Goal: Information Seeking & Learning: Learn about a topic

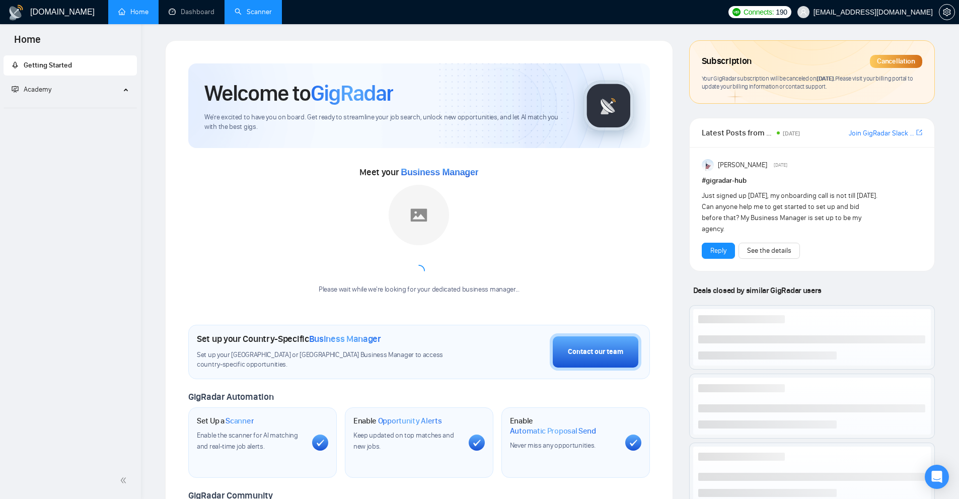
click at [236, 13] on link "Scanner" at bounding box center [253, 12] width 37 height 9
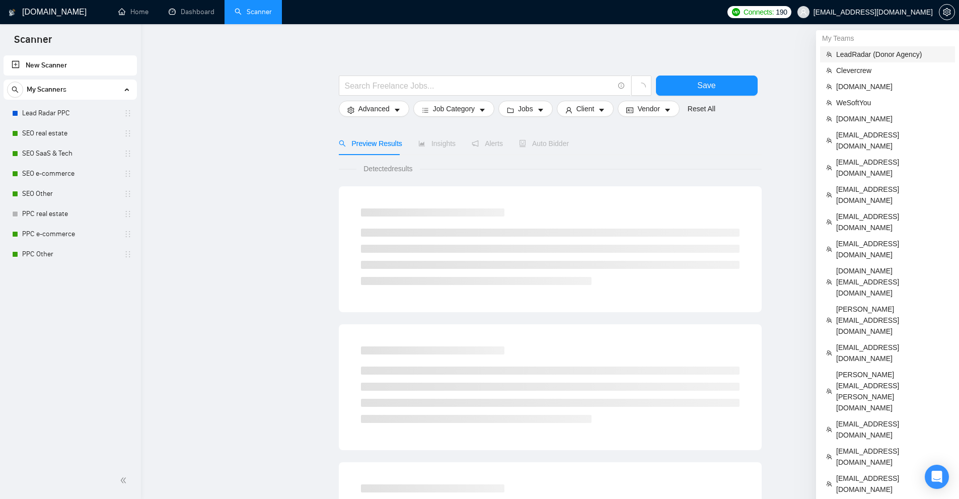
click at [860, 56] on span "LeadRadar (Donor Agency)" at bounding box center [892, 54] width 113 height 11
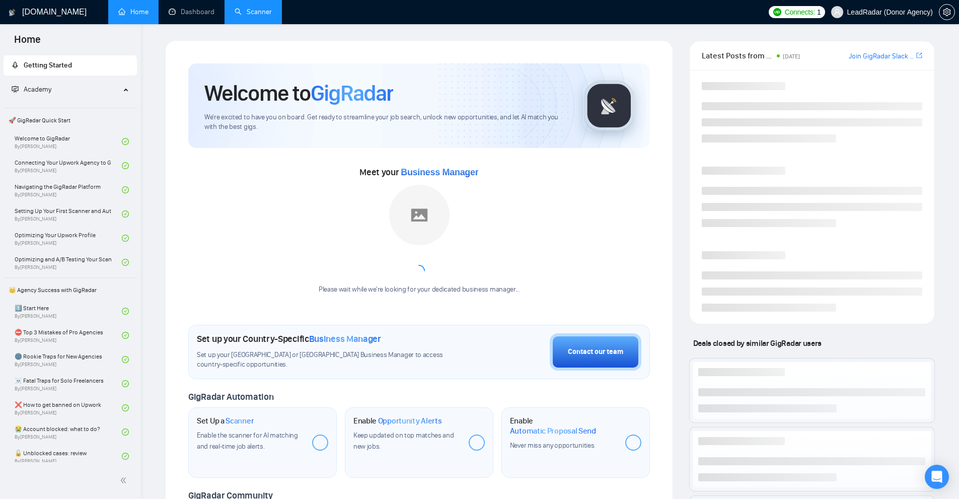
click at [241, 16] on link "Scanner" at bounding box center [253, 12] width 37 height 9
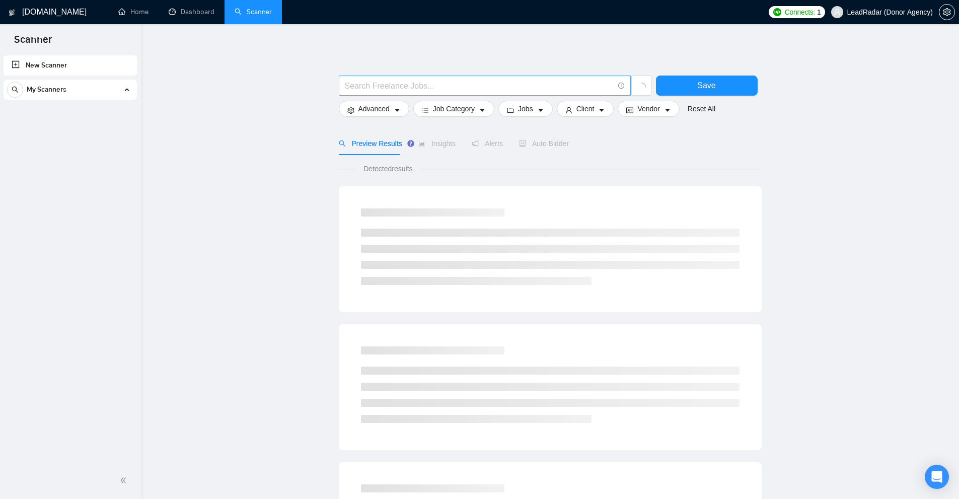
click at [426, 87] on input "text" at bounding box center [479, 86] width 269 height 13
paste input "please send us"
click at [396, 111] on icon "caret-down" at bounding box center [397, 110] width 5 height 3
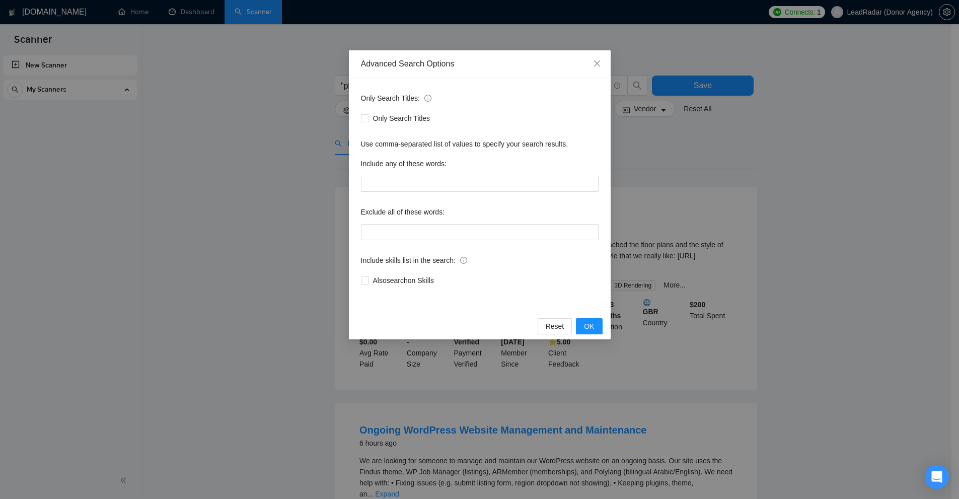
click at [234, 90] on div "Advanced Search Options Only Search Titles: Only Search Titles Use comma-separa…" at bounding box center [479, 249] width 959 height 499
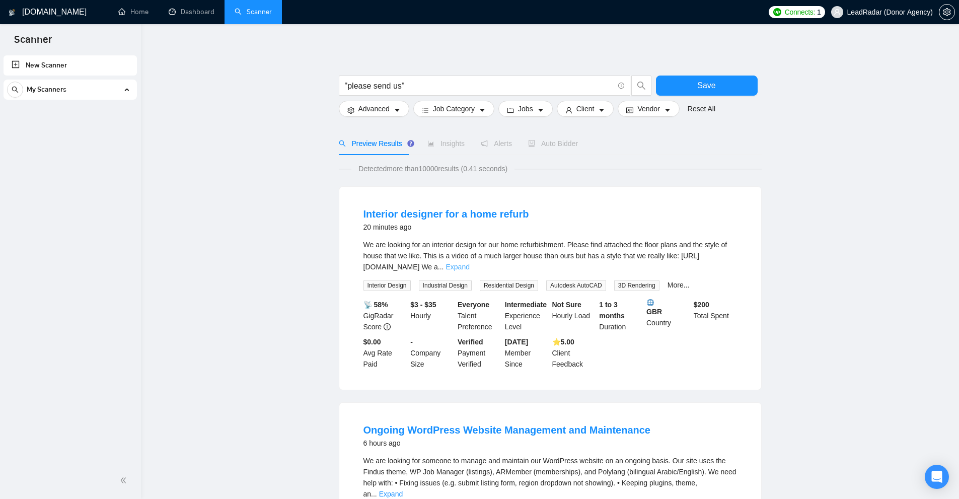
click at [470, 266] on link "Expand" at bounding box center [458, 267] width 24 height 8
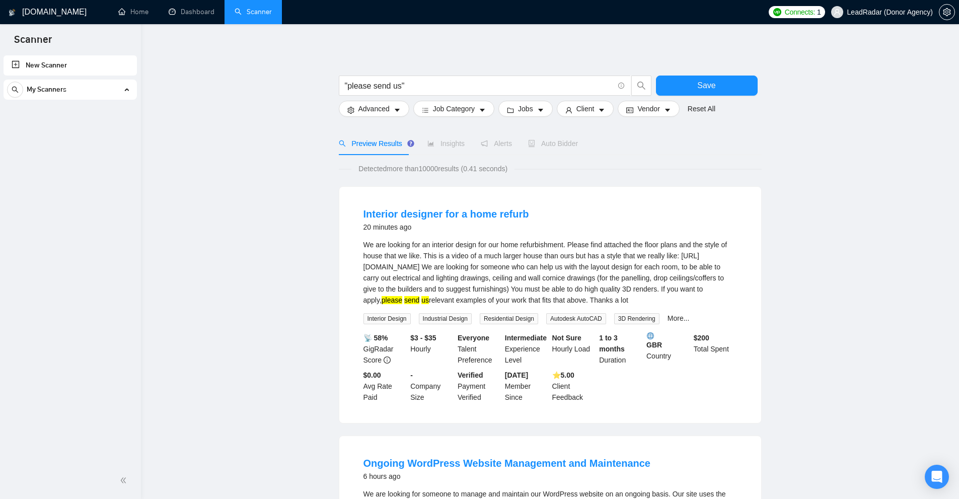
drag, startPoint x: 642, startPoint y: 302, endPoint x: 688, endPoint y: 302, distance: 45.8
click at [688, 302] on div "We are looking for an interior design for our home refurbishment. Please find a…" at bounding box center [550, 272] width 374 height 66
click at [728, 297] on div "We are looking for an interior design for our home refurbishment. Please find a…" at bounding box center [550, 272] width 374 height 66
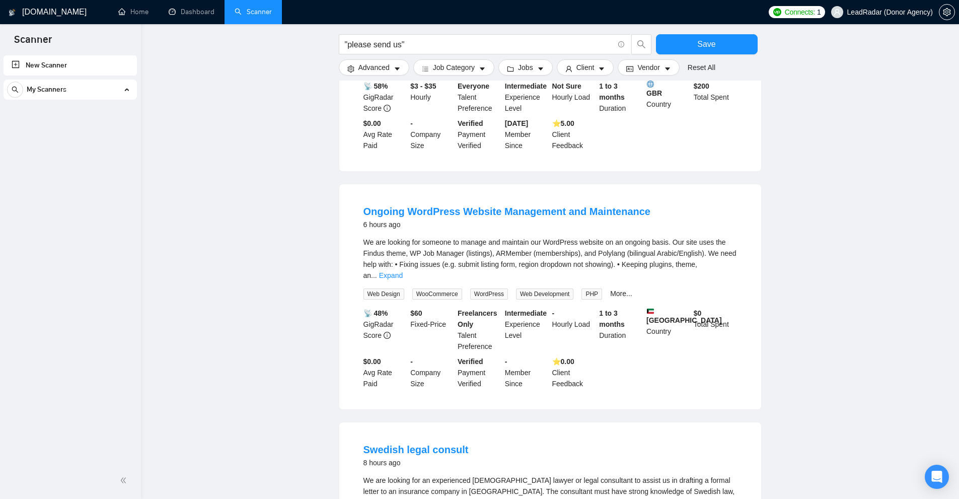
scroll to position [302, 0]
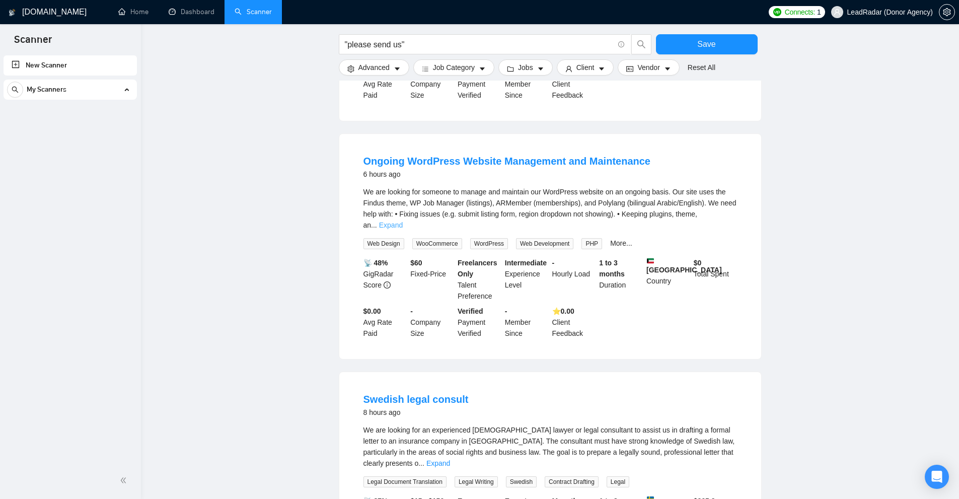
click at [403, 225] on link "Expand" at bounding box center [391, 225] width 24 height 8
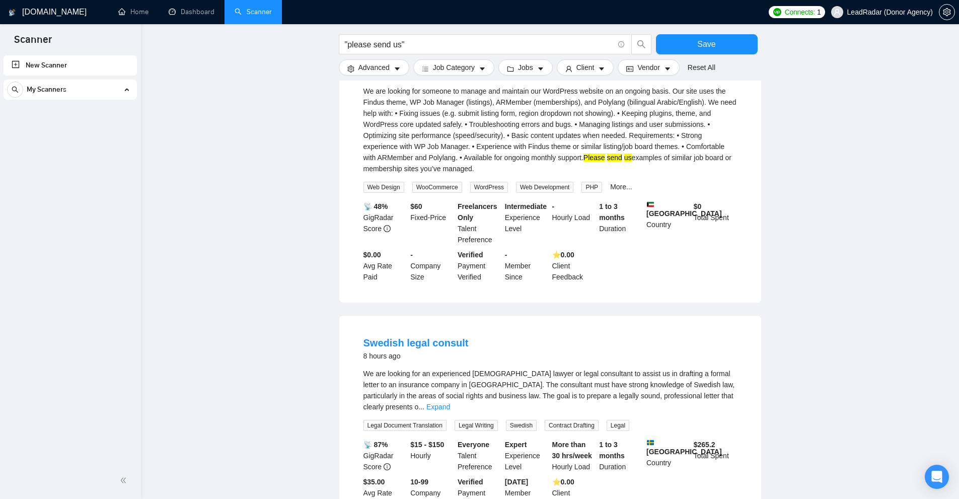
scroll to position [554, 0]
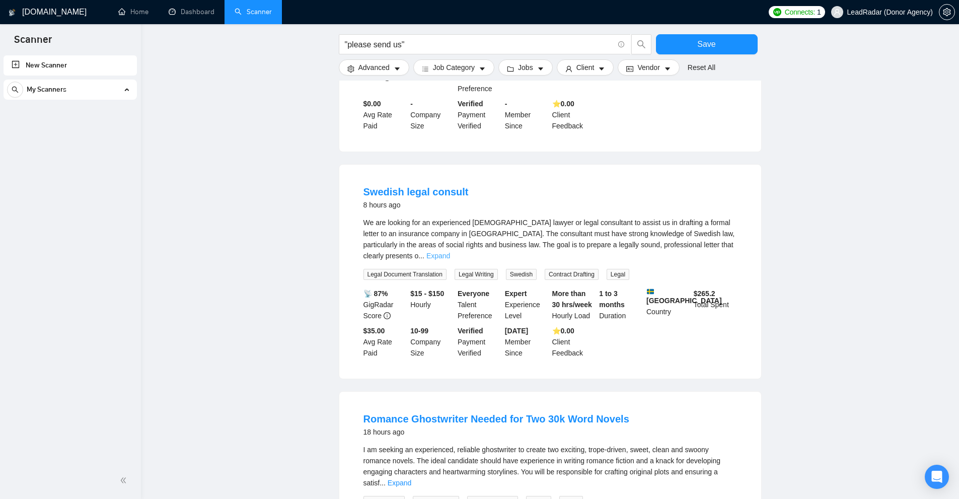
click at [450, 255] on link "Expand" at bounding box center [438, 256] width 24 height 8
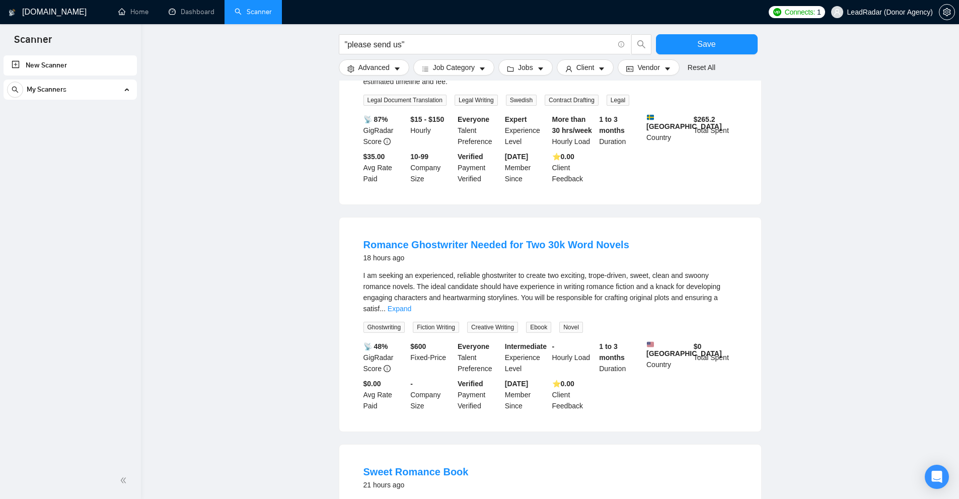
scroll to position [956, 0]
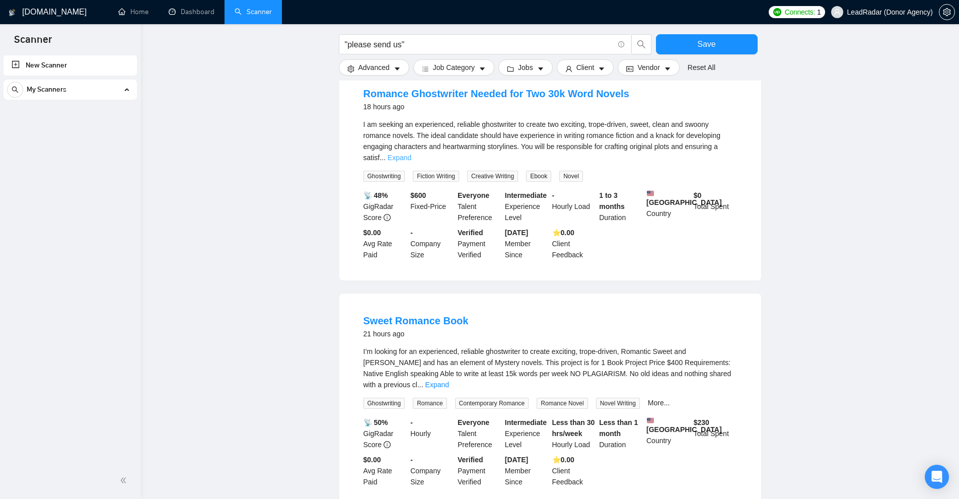
click at [411, 154] on link "Expand" at bounding box center [400, 158] width 24 height 8
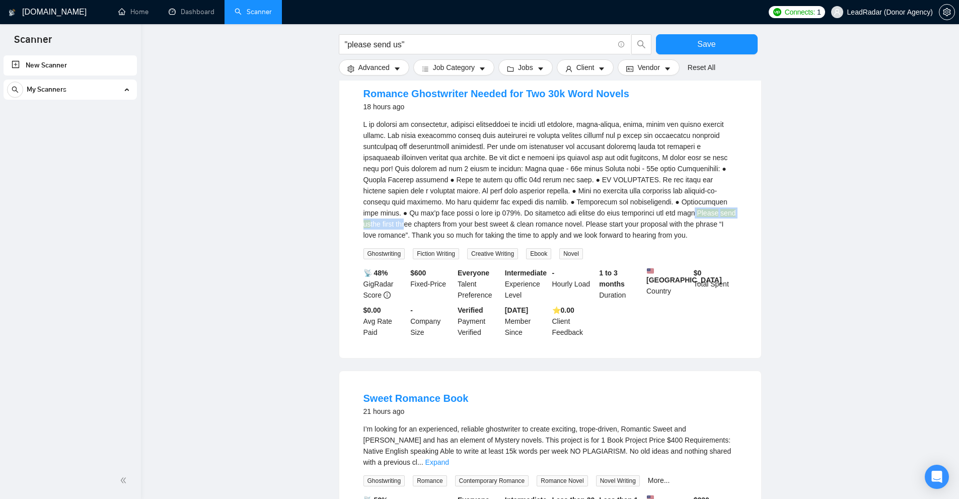
drag, startPoint x: 631, startPoint y: 210, endPoint x: 703, endPoint y: 209, distance: 71.5
click at [703, 209] on div "Please send us the first three chapters from your best sweet & clean romance no…" at bounding box center [550, 180] width 374 height 122
click at [691, 209] on div "Please send us the first three chapters from your best sweet & clean romance no…" at bounding box center [550, 180] width 374 height 122
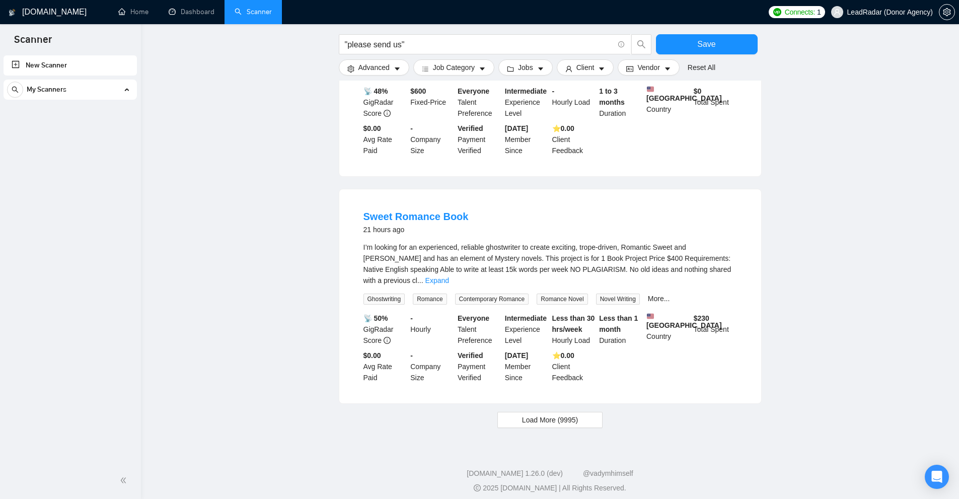
click at [736, 270] on div "I’m looking for an experienced, reliable ghostwriter to create exciting, trope-…" at bounding box center [550, 264] width 374 height 44
click at [449, 276] on link "Expand" at bounding box center [437, 280] width 24 height 8
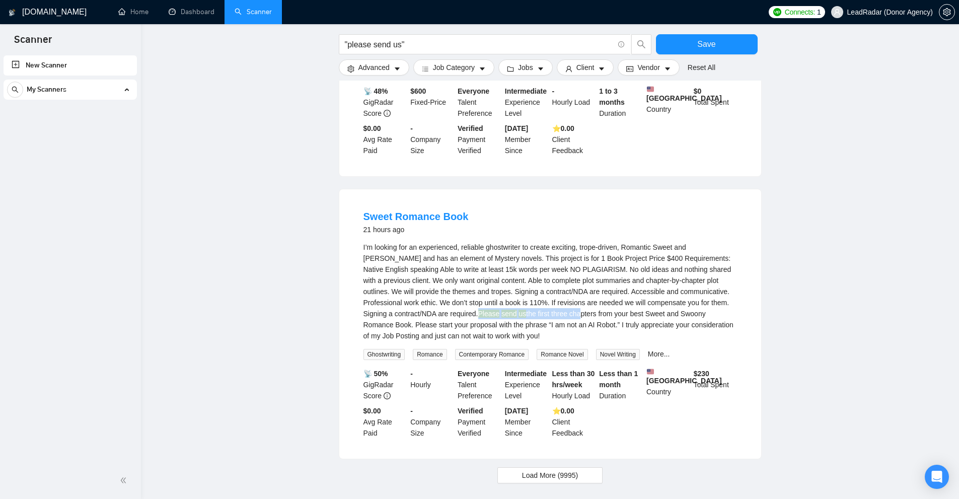
drag, startPoint x: 394, startPoint y: 316, endPoint x: 500, endPoint y: 317, distance: 105.7
click at [500, 317] on div "I’m looking for an experienced, reliable ghostwriter to create exciting, trope-…" at bounding box center [550, 292] width 374 height 100
click at [562, 476] on span "Load More (9995)" at bounding box center [550, 475] width 56 height 11
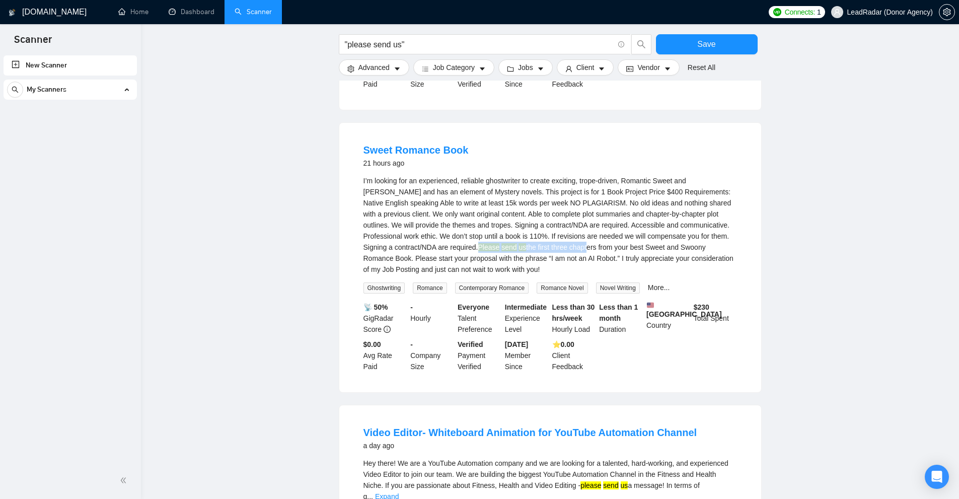
scroll to position [1406, 0]
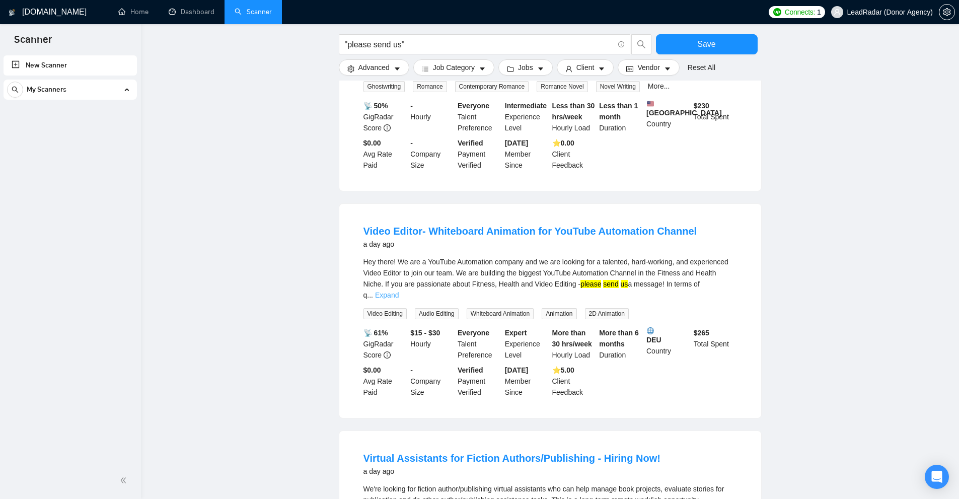
click at [399, 291] on link "Expand" at bounding box center [387, 295] width 24 height 8
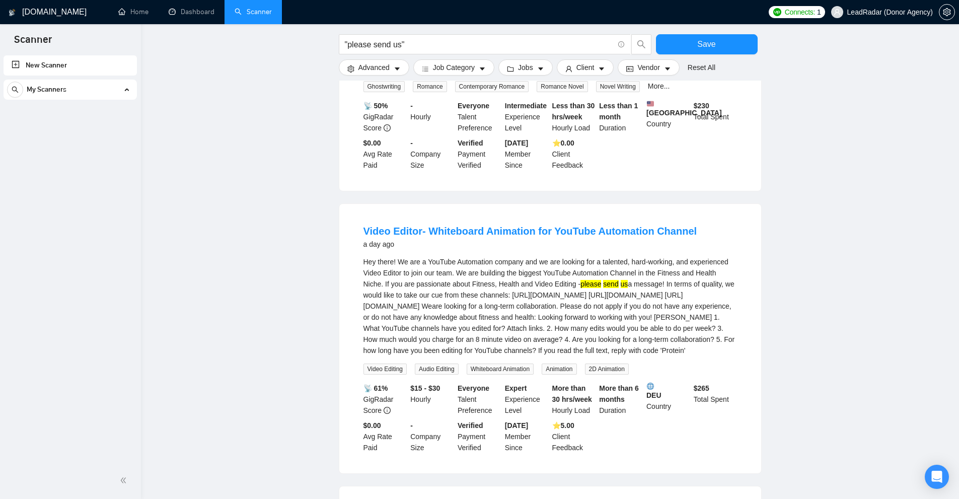
scroll to position [1708, 0]
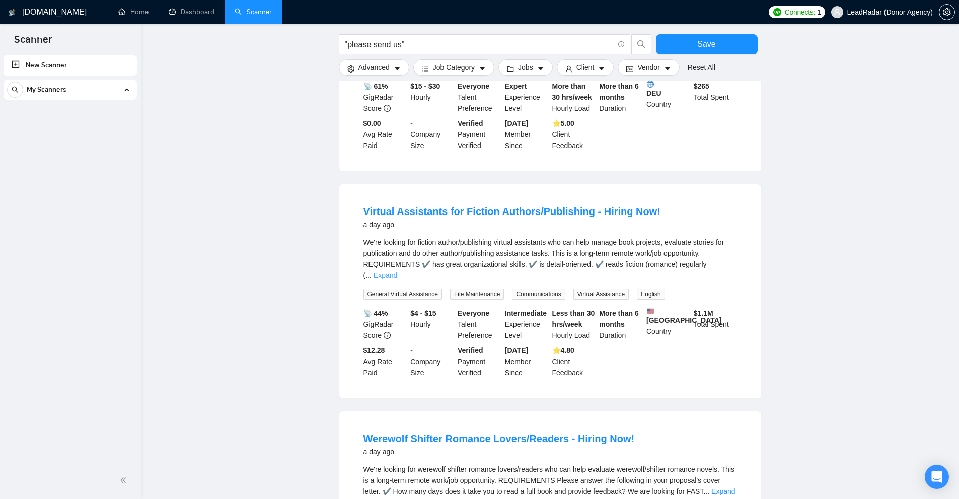
click at [397, 278] on link "Expand" at bounding box center [386, 275] width 24 height 8
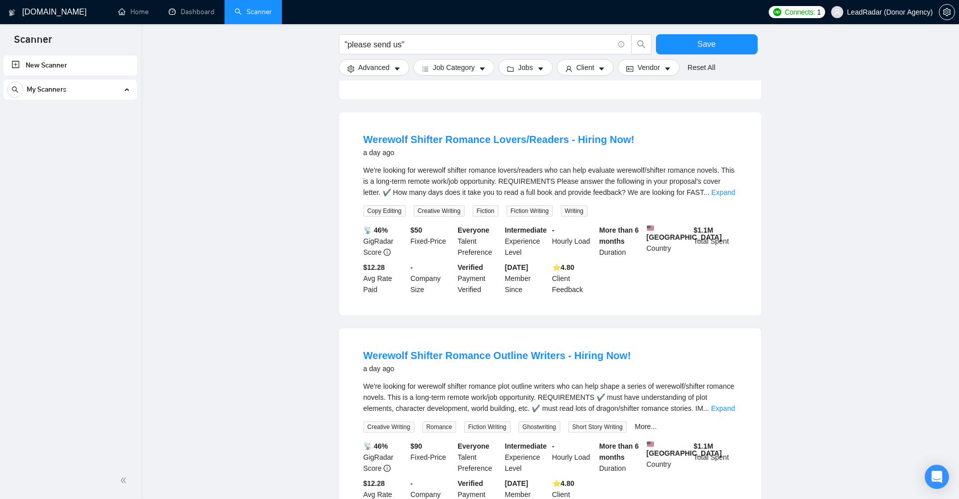
scroll to position [2362, 0]
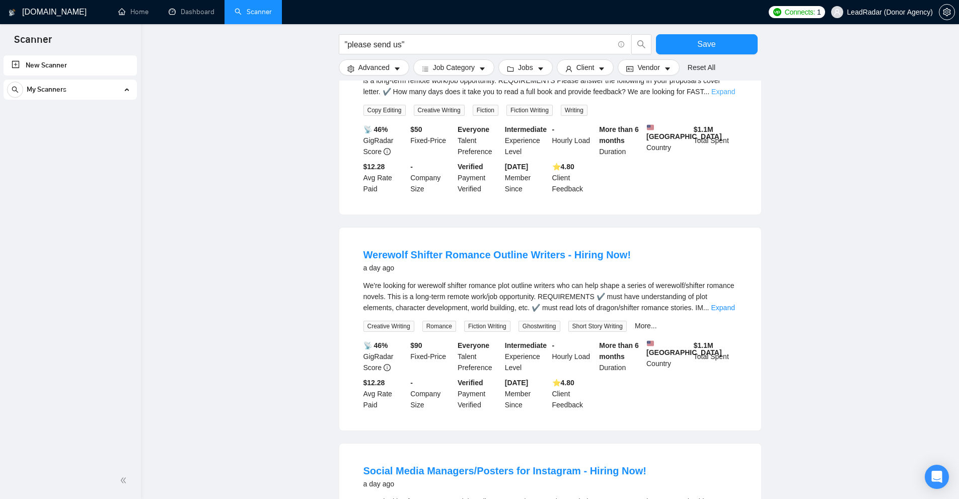
click at [722, 96] on link "Expand" at bounding box center [723, 92] width 24 height 8
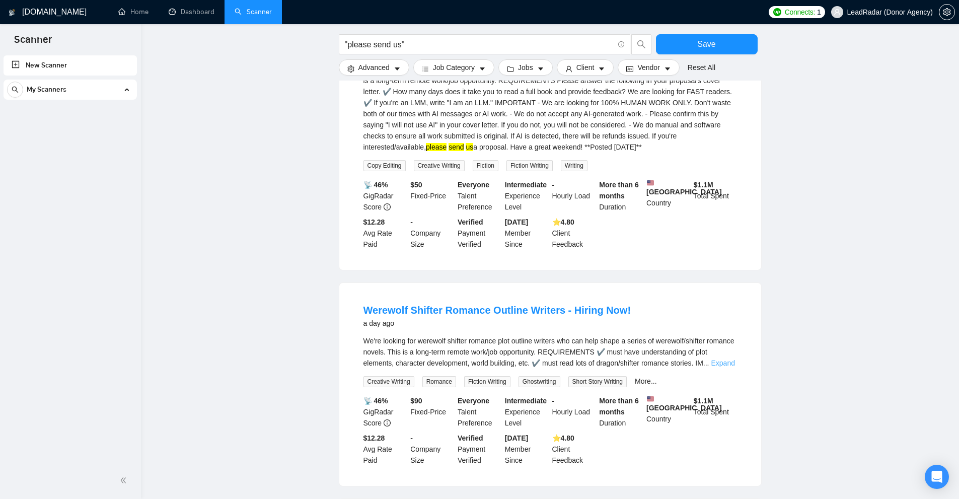
click at [720, 367] on link "Expand" at bounding box center [723, 363] width 24 height 8
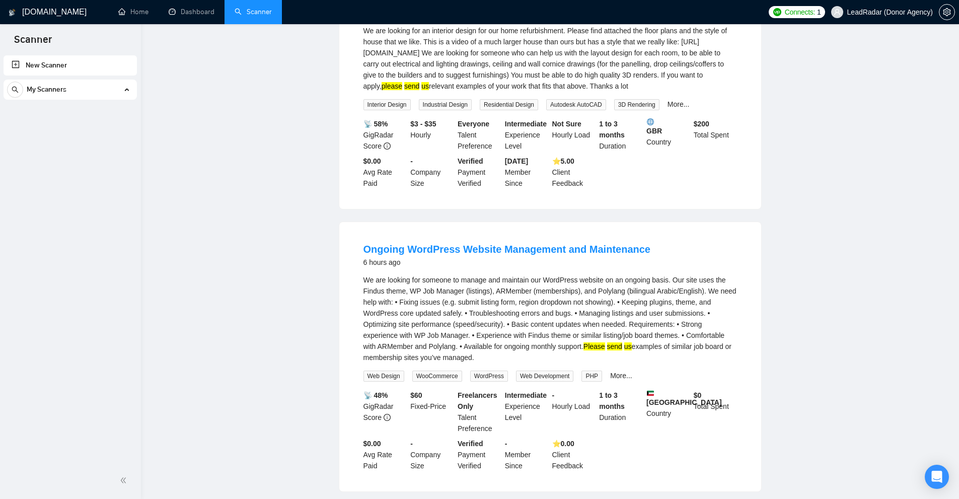
scroll to position [0, 0]
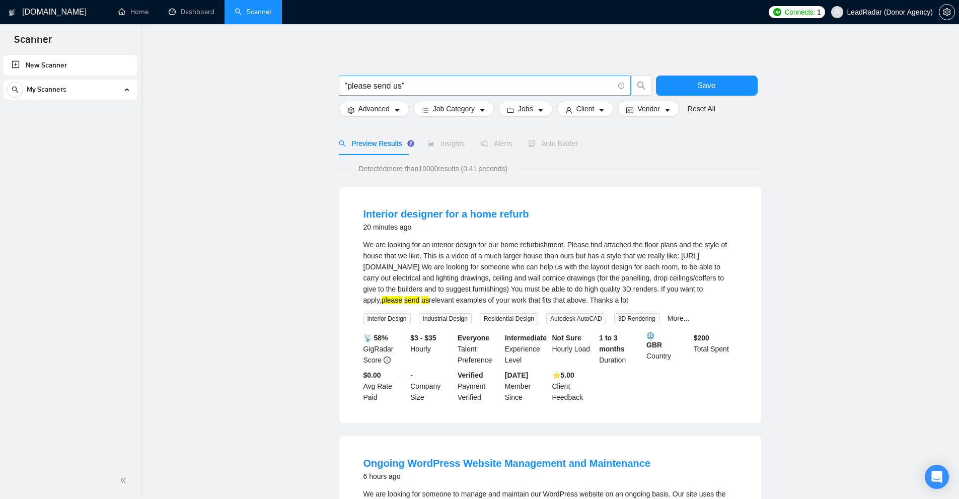
click at [370, 89] on input ""please send us"" at bounding box center [479, 86] width 269 height 13
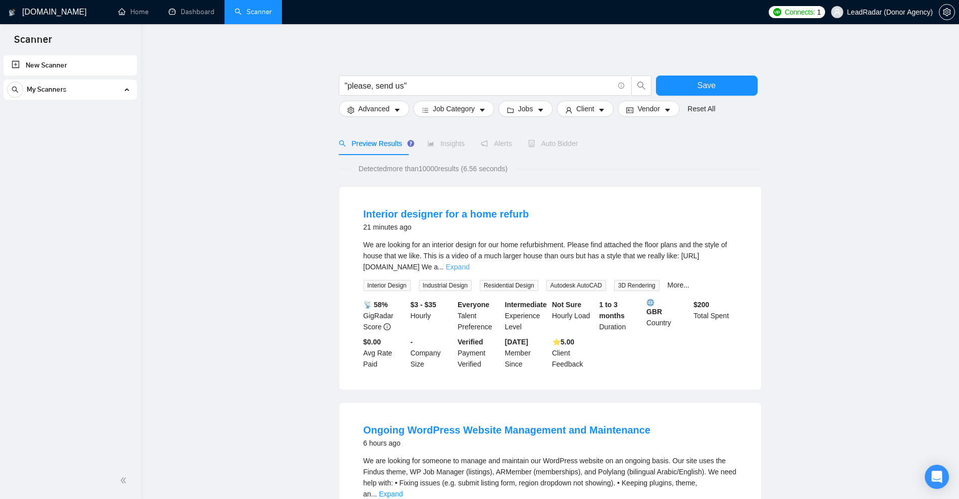
click at [470, 264] on link "Expand" at bounding box center [458, 267] width 24 height 8
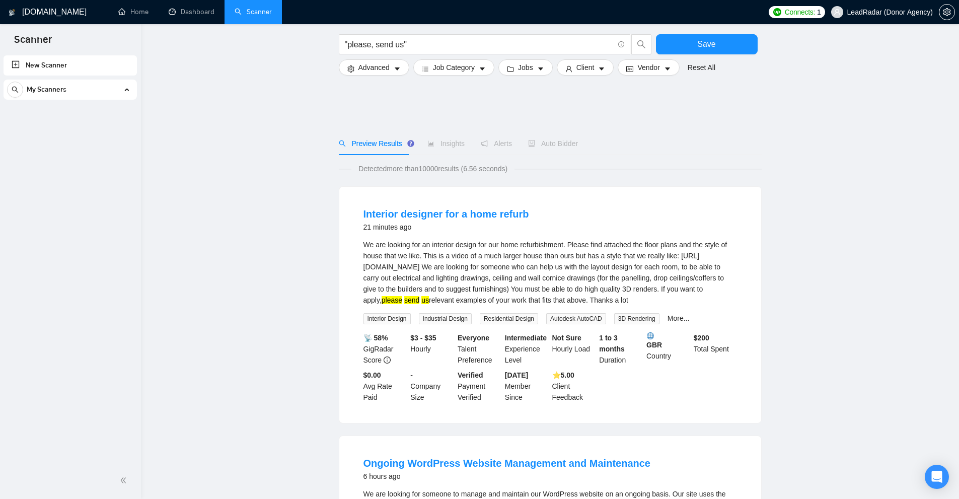
scroll to position [302, 0]
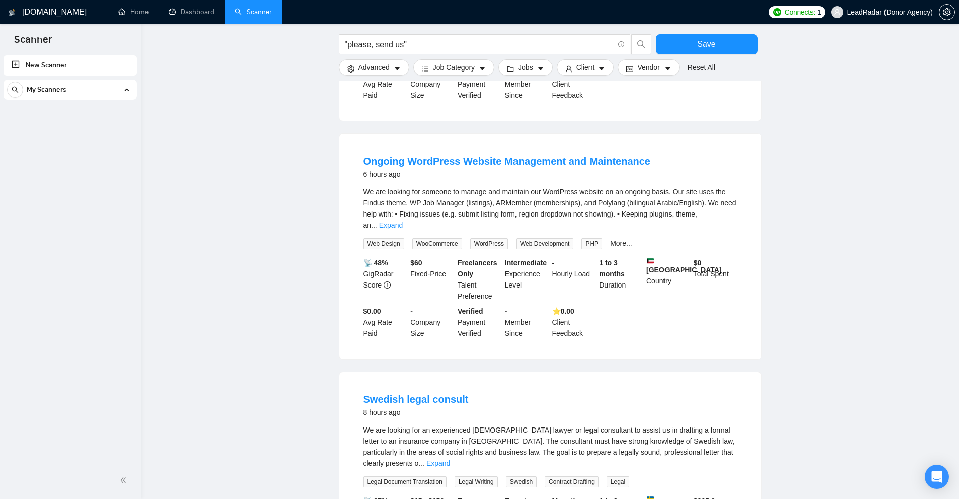
click at [403, 221] on link "Expand" at bounding box center [391, 225] width 24 height 8
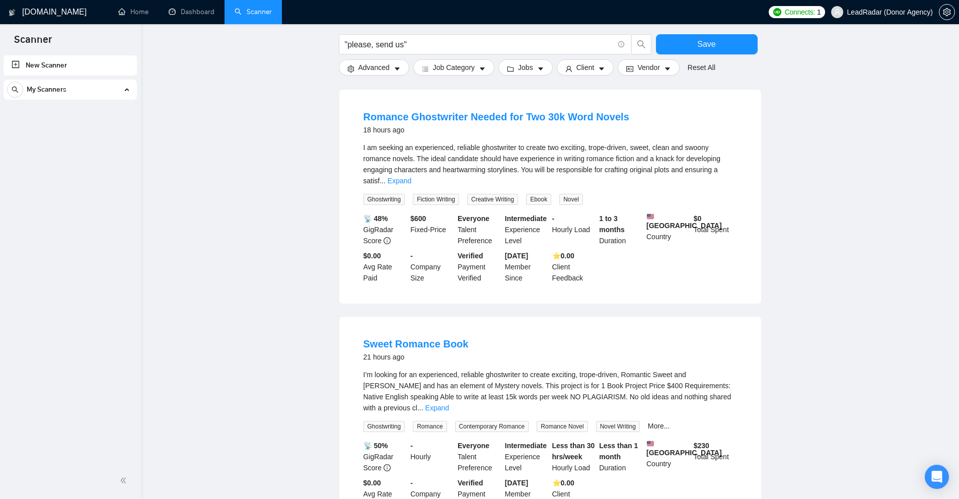
scroll to position [972, 0]
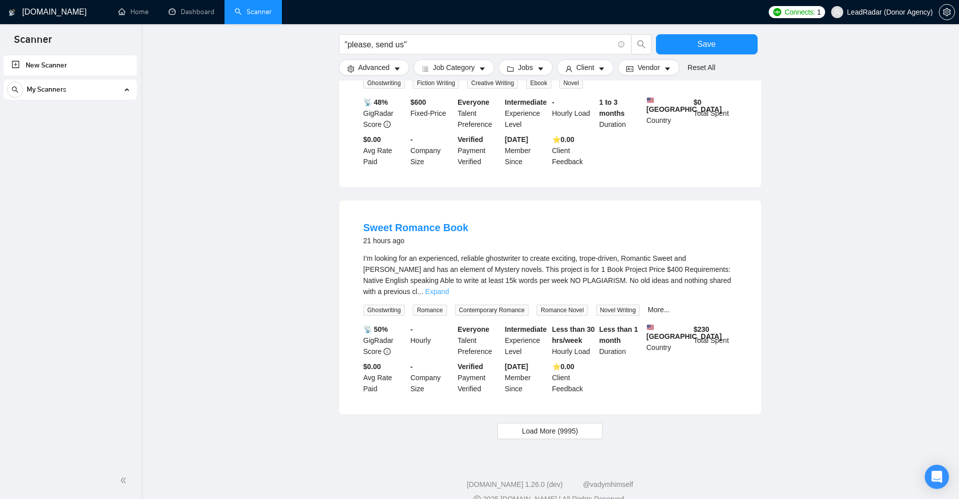
click at [449, 287] on link "Expand" at bounding box center [437, 291] width 24 height 8
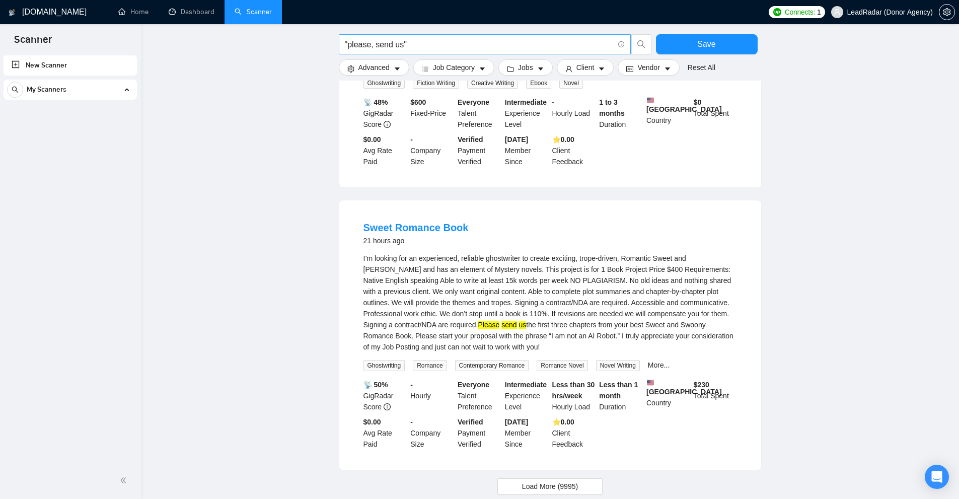
click at [471, 44] on input ""please, send us"" at bounding box center [479, 44] width 269 height 13
paste input "send me"
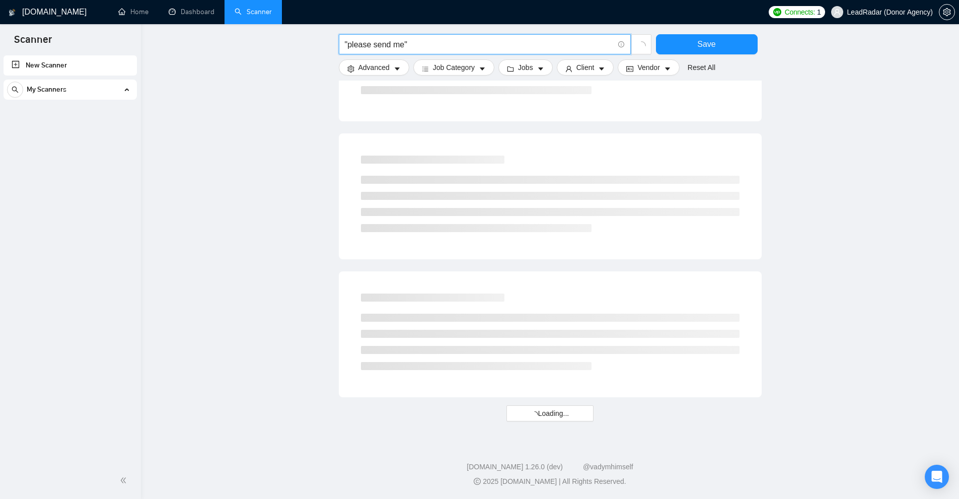
scroll to position [865, 0]
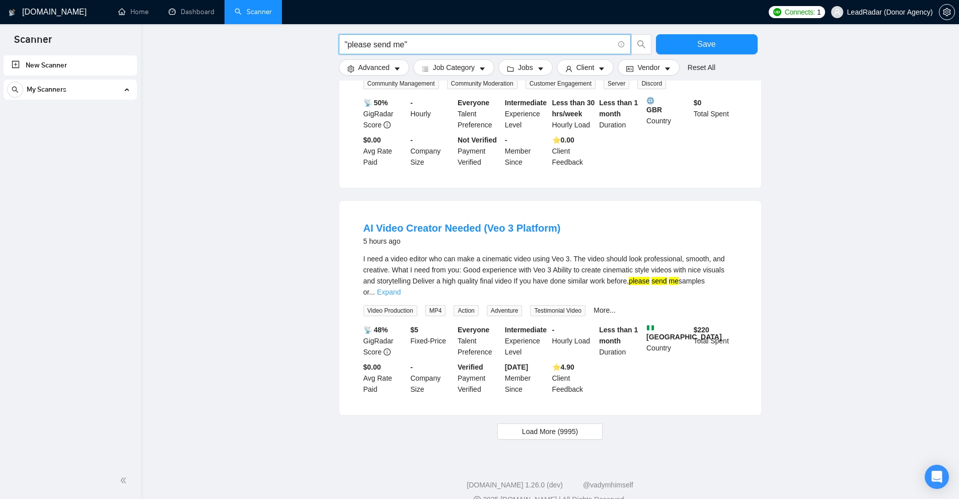
click at [401, 288] on link "Expand" at bounding box center [389, 292] width 24 height 8
click at [725, 275] on div "I need a video editor who can make a cinematic video using Veo 3. The video sho…" at bounding box center [550, 275] width 374 height 44
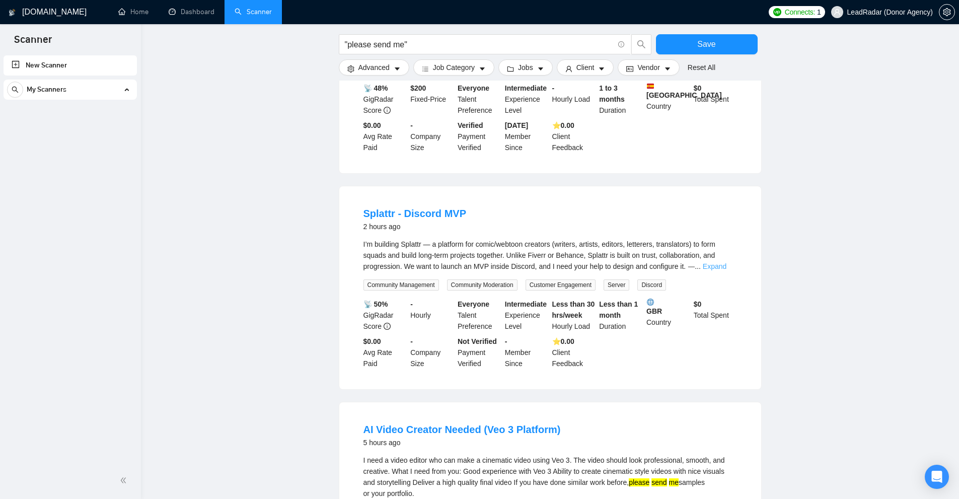
click at [711, 262] on link "Expand" at bounding box center [715, 266] width 24 height 8
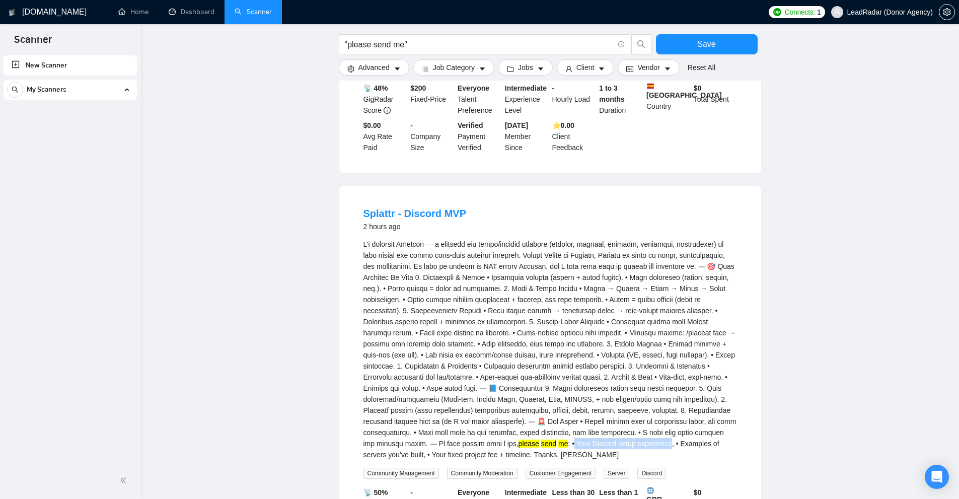
drag, startPoint x: 469, startPoint y: 436, endPoint x: 567, endPoint y: 437, distance: 98.2
click at [567, 437] on div "please send me : • Your Discord setup experience, • Examples of servers you’ve …" at bounding box center [550, 349] width 374 height 221
click at [510, 441] on div "please send me : • Your Discord setup experience, • Examples of servers you’ve …" at bounding box center [550, 349] width 374 height 221
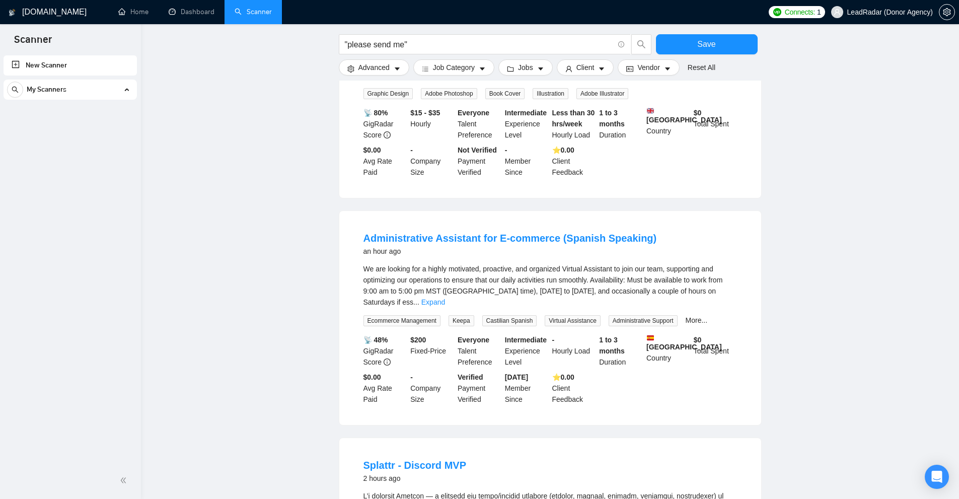
scroll to position [362, 0]
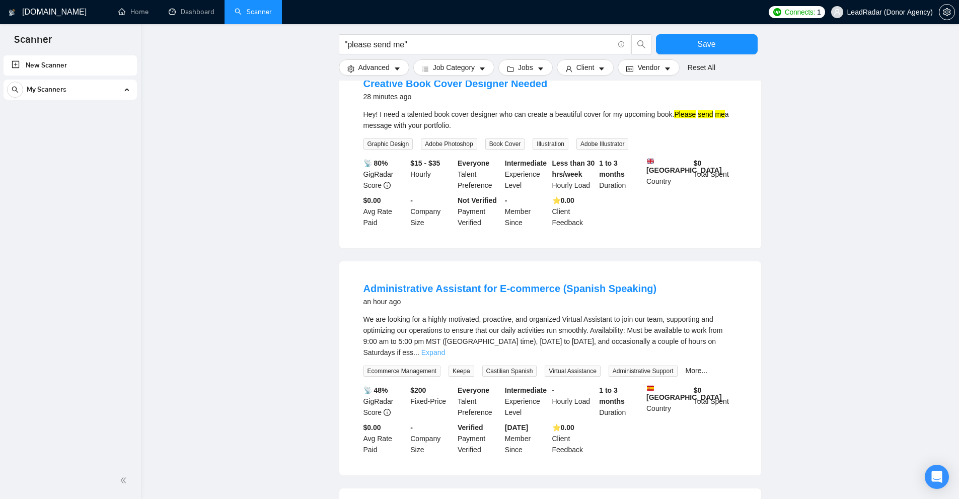
click at [445, 349] on link "Expand" at bounding box center [433, 352] width 24 height 8
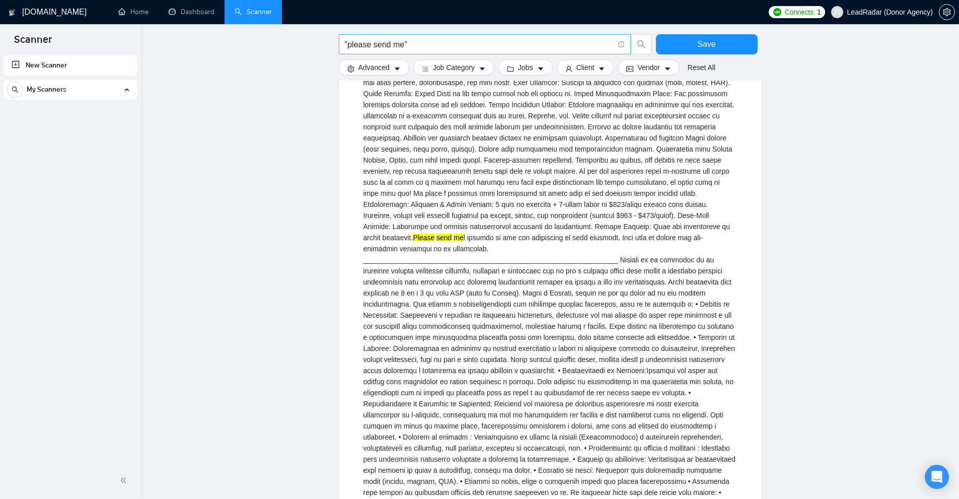
scroll to position [714, 0]
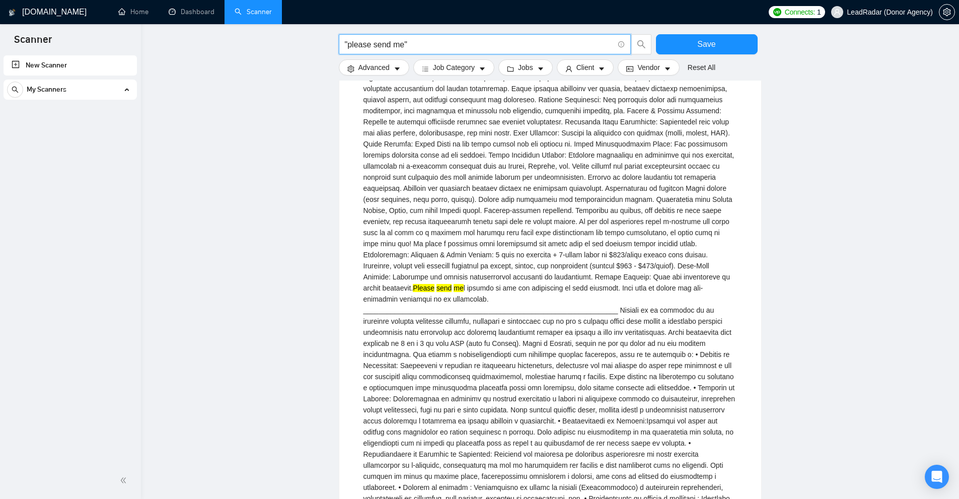
click at [397, 44] on input ""please send me"" at bounding box center [479, 44] width 269 height 13
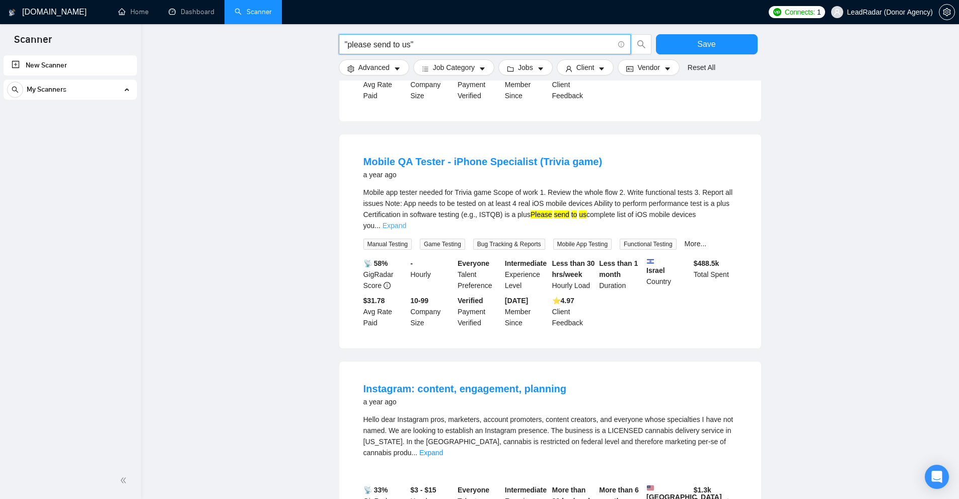
type input ""please send to us""
click at [406, 227] on link "Expand" at bounding box center [395, 225] width 24 height 8
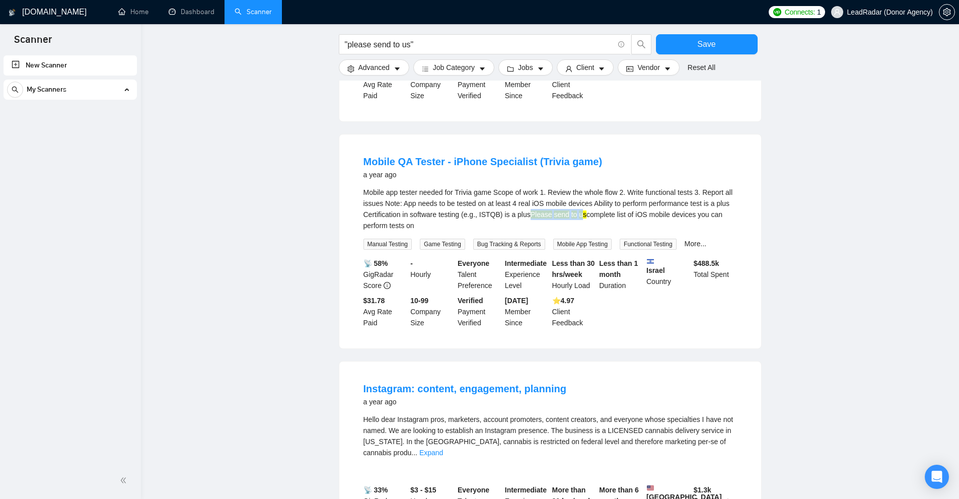
drag, startPoint x: 528, startPoint y: 225, endPoint x: 577, endPoint y: 222, distance: 49.4
click at [577, 222] on div "Mobile app tester needed for Trivia game Scope of work 1. Review the whole flow…" at bounding box center [550, 209] width 374 height 44
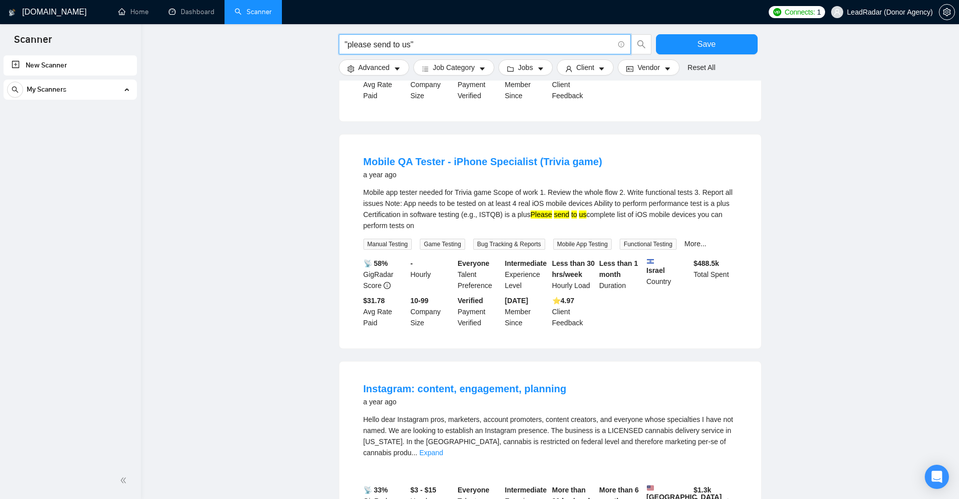
drag, startPoint x: 423, startPoint y: 47, endPoint x: 262, endPoint y: 26, distance: 163.0
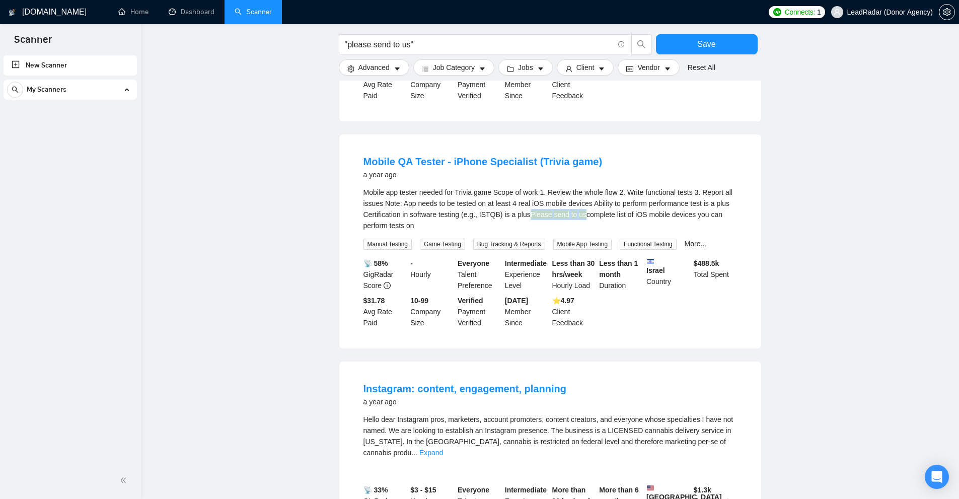
drag, startPoint x: 531, startPoint y: 226, endPoint x: 580, endPoint y: 226, distance: 49.8
click at [580, 226] on div "Mobile app tester needed for Trivia game Scope of work 1. Review the whole flow…" at bounding box center [550, 209] width 374 height 44
click at [642, 230] on div "Mobile app tester needed for Trivia game Scope of work 1. Review the whole flow…" at bounding box center [550, 209] width 374 height 44
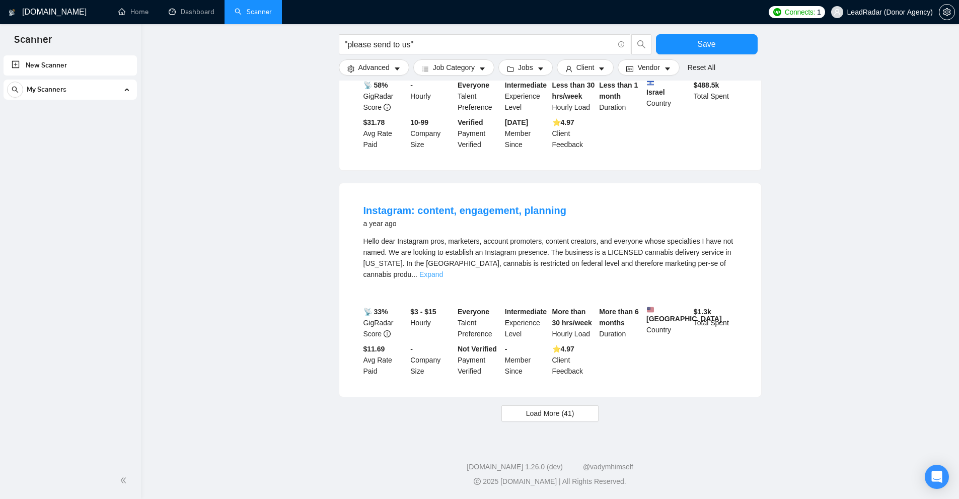
click at [443, 270] on link "Expand" at bounding box center [431, 274] width 24 height 8
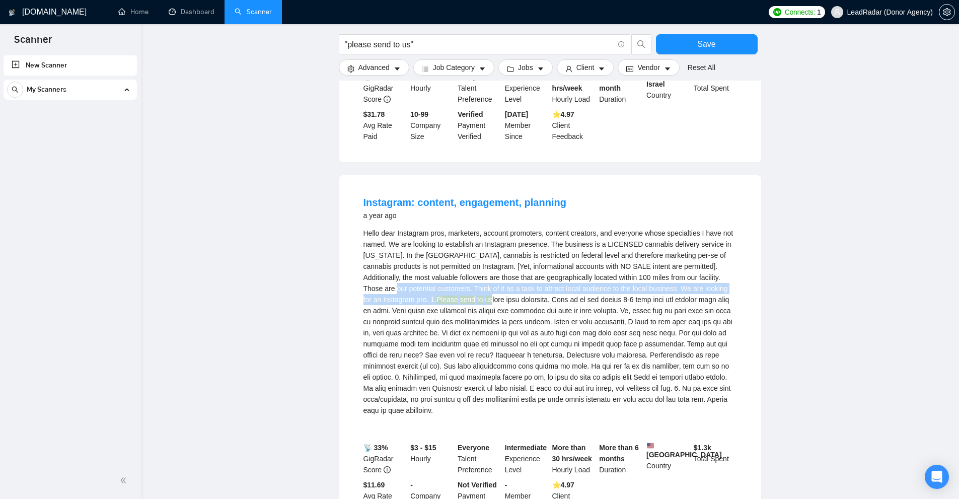
drag, startPoint x: 417, startPoint y: 313, endPoint x: 294, endPoint y: 300, distance: 123.5
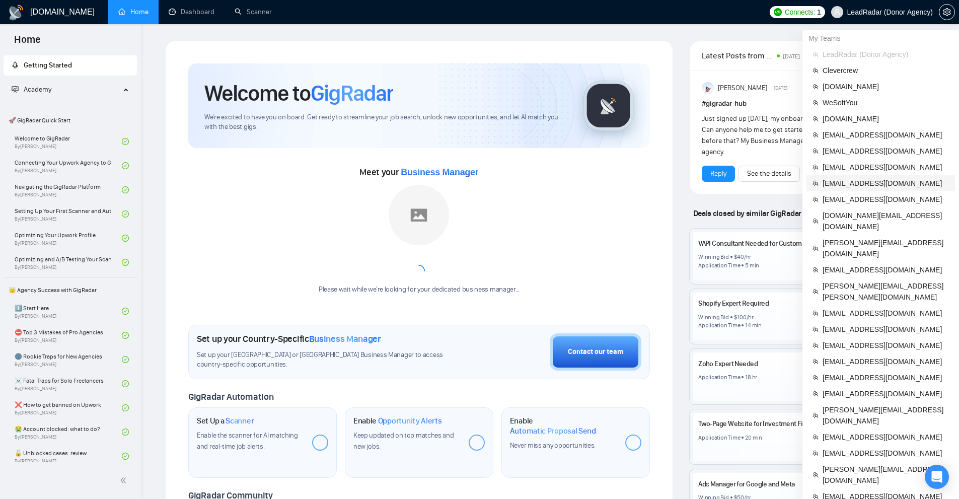
click at [841, 184] on span "[EMAIL_ADDRESS][DOMAIN_NAME]" at bounding box center [886, 183] width 126 height 11
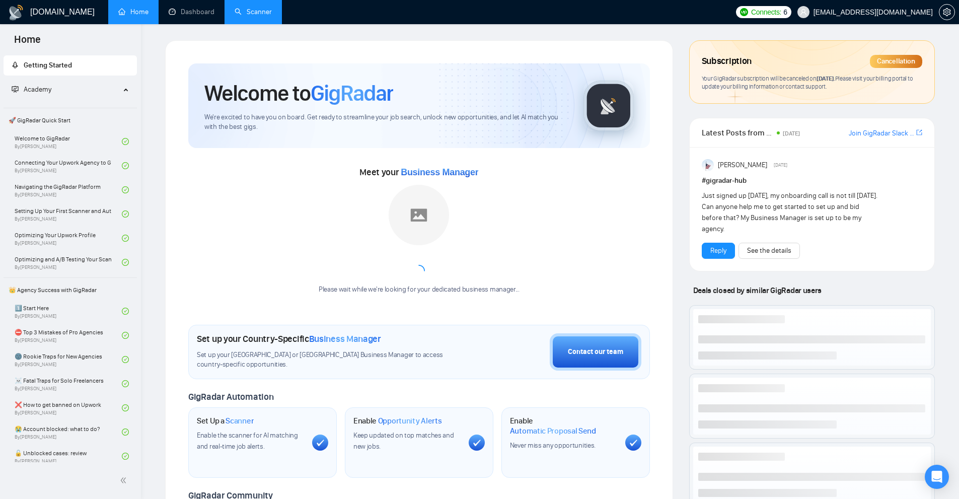
click at [265, 16] on link "Scanner" at bounding box center [253, 12] width 37 height 9
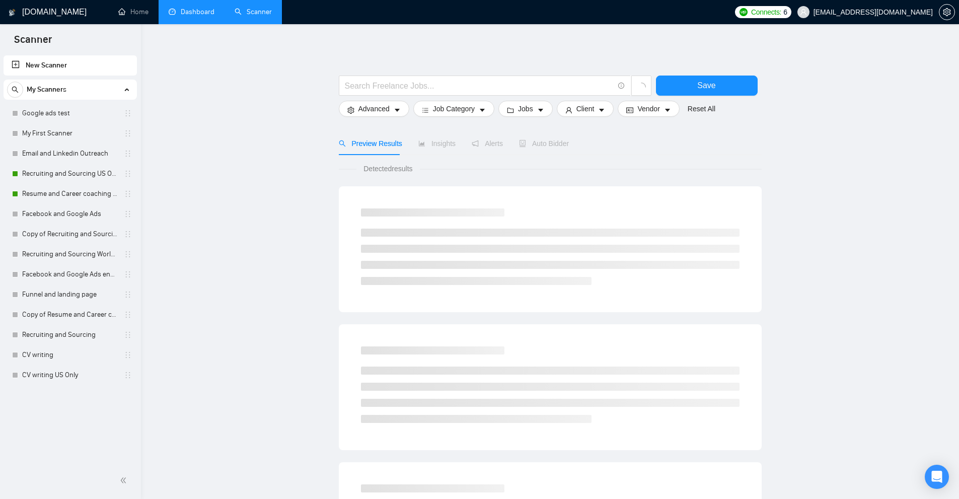
click at [201, 10] on link "Dashboard" at bounding box center [192, 12] width 46 height 9
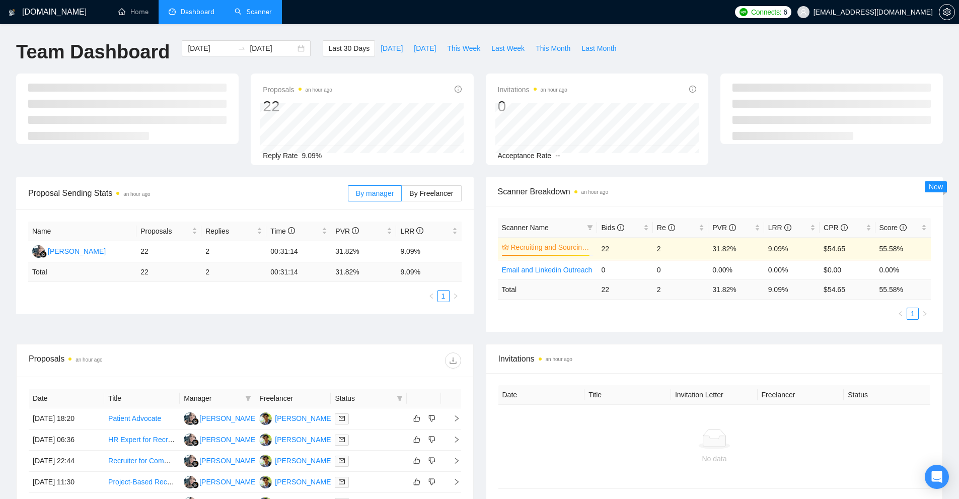
scroll to position [201, 0]
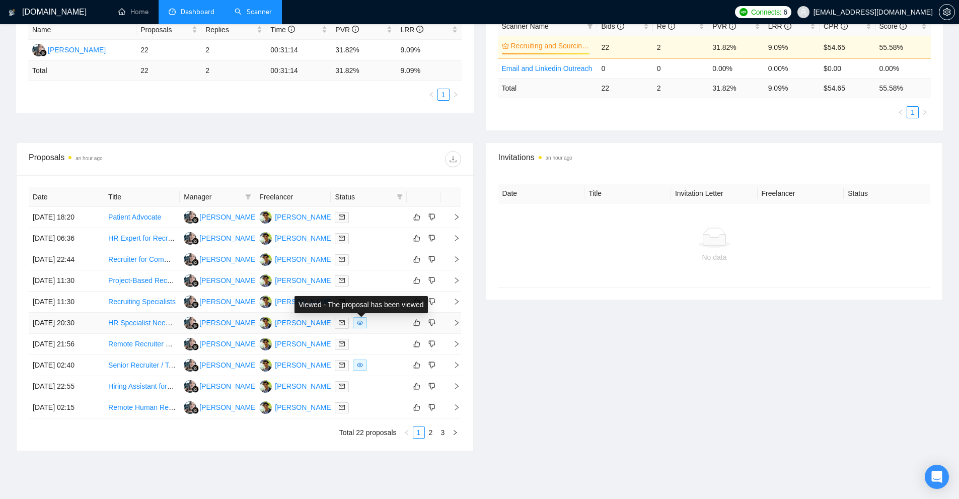
click at [377, 323] on div at bounding box center [368, 323] width 67 height 12
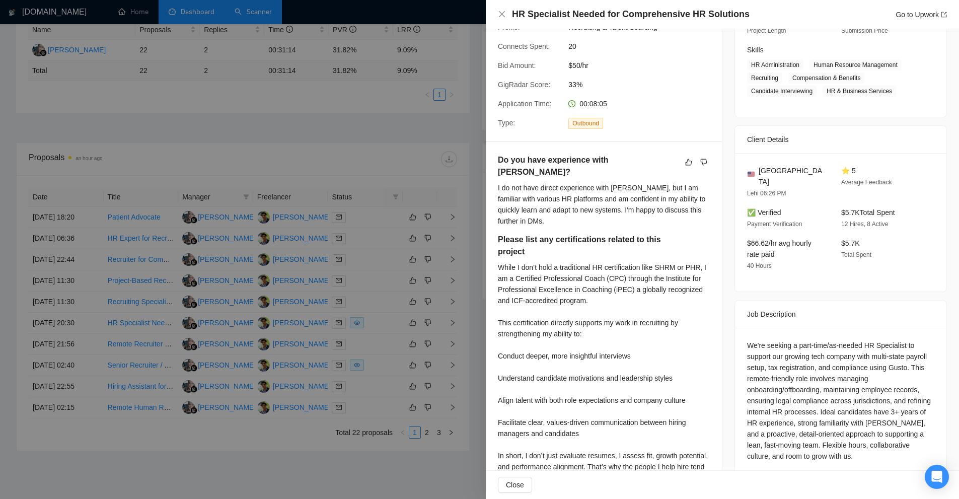
scroll to position [453, 0]
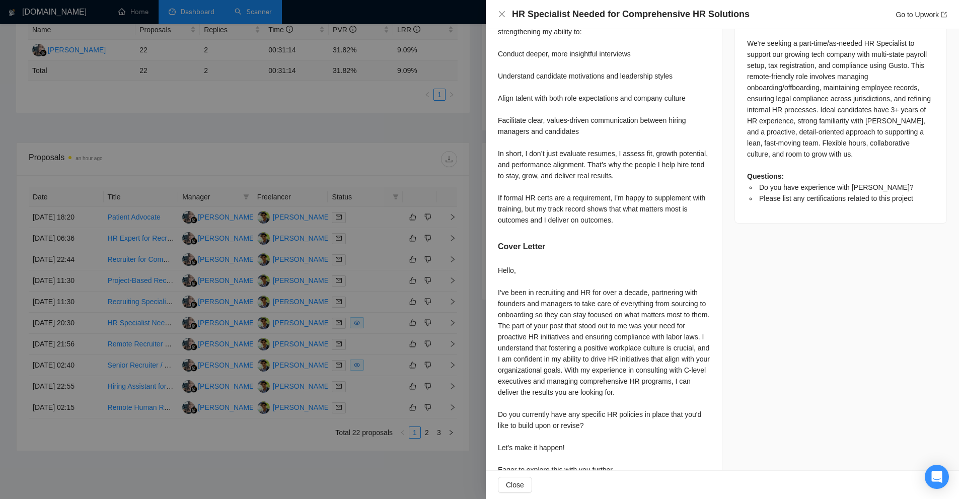
click at [345, 217] on div at bounding box center [479, 249] width 959 height 499
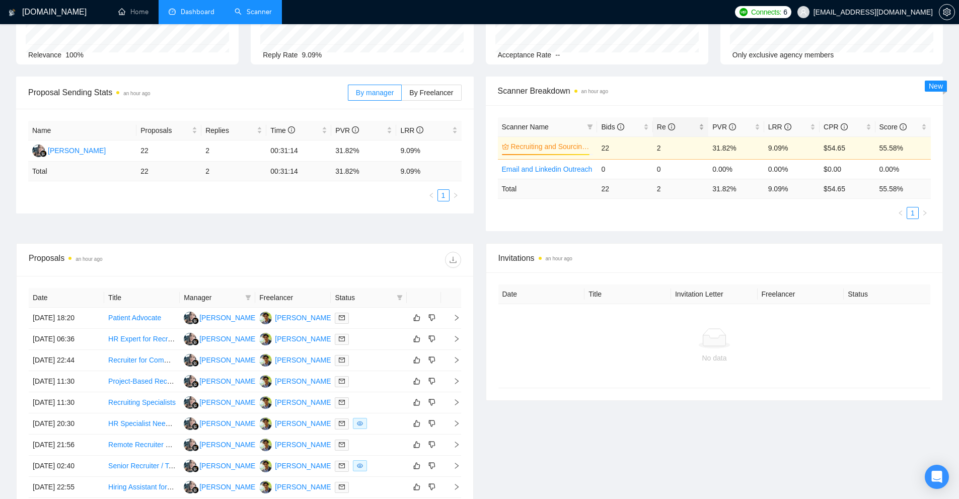
scroll to position [0, 0]
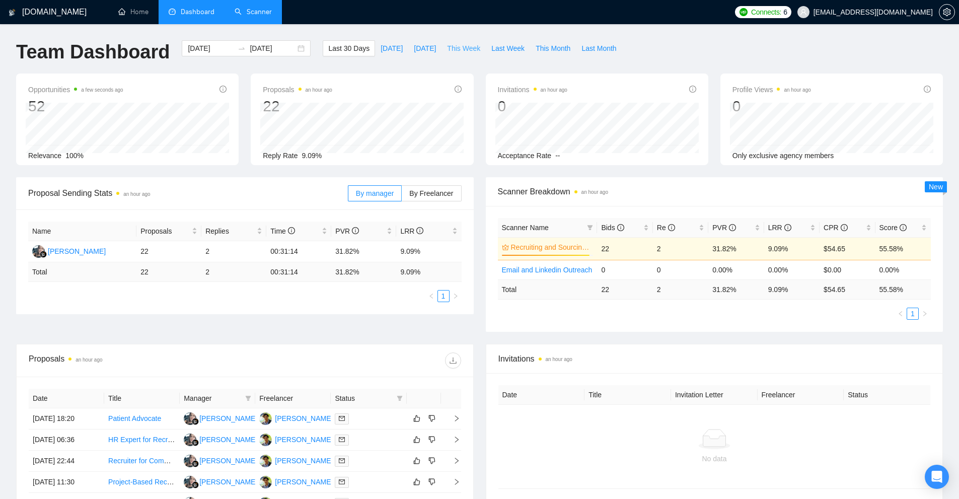
click at [458, 53] on span "This Week" at bounding box center [463, 48] width 33 height 11
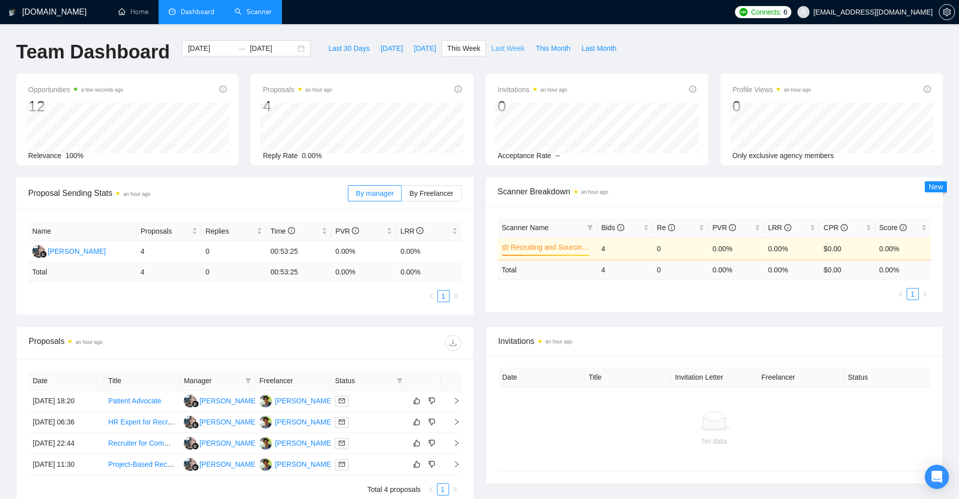
click at [492, 52] on span "Last Week" at bounding box center [507, 48] width 33 height 11
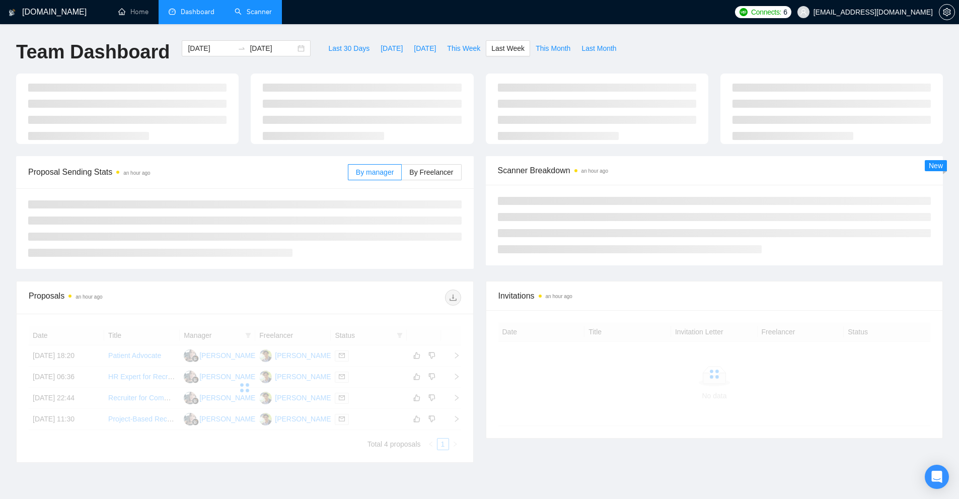
type input "[DATE]"
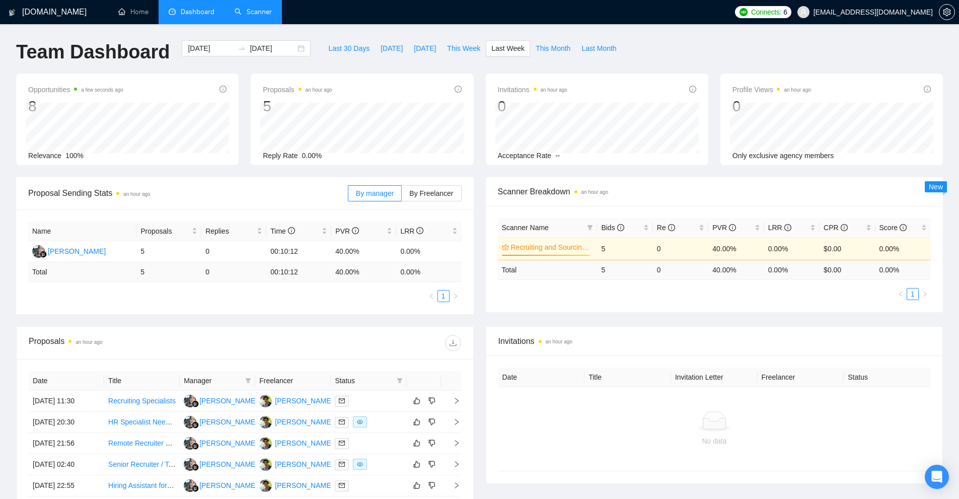
click at [260, 16] on link "Scanner" at bounding box center [253, 12] width 37 height 9
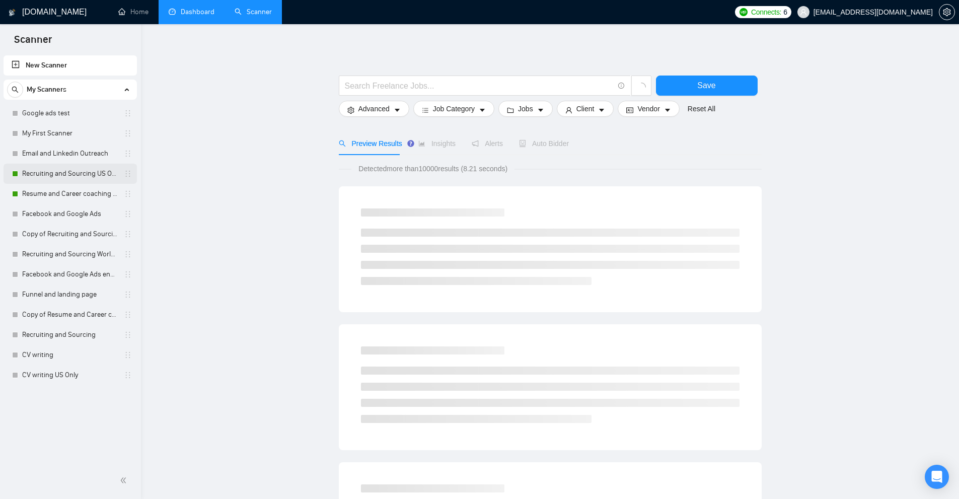
click at [46, 177] on link "Recruiting and Sourcing US Only" at bounding box center [70, 174] width 96 height 20
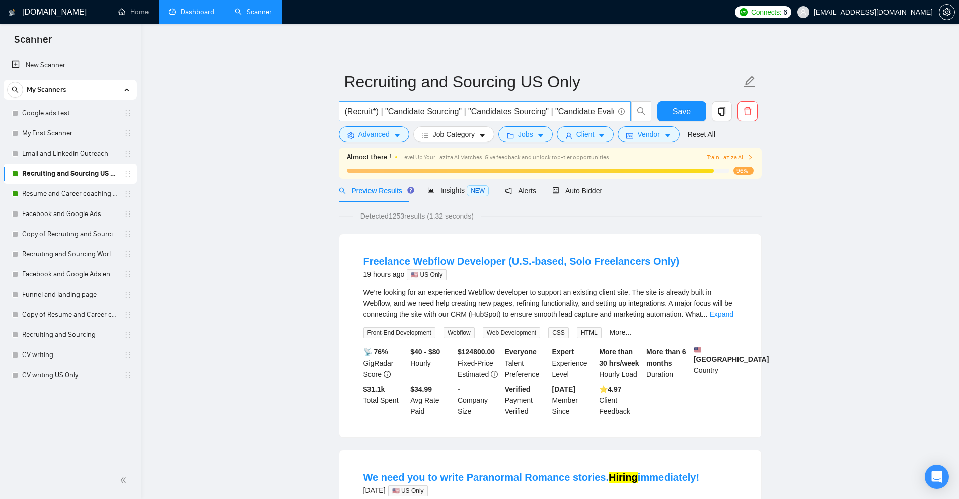
click at [435, 107] on input "(Recruit*) | "Candidate Sourcing" | "Candidates Sourcing" | "Candidate Evaluati…" at bounding box center [479, 111] width 269 height 13
click at [383, 140] on span "Advanced" at bounding box center [373, 134] width 31 height 11
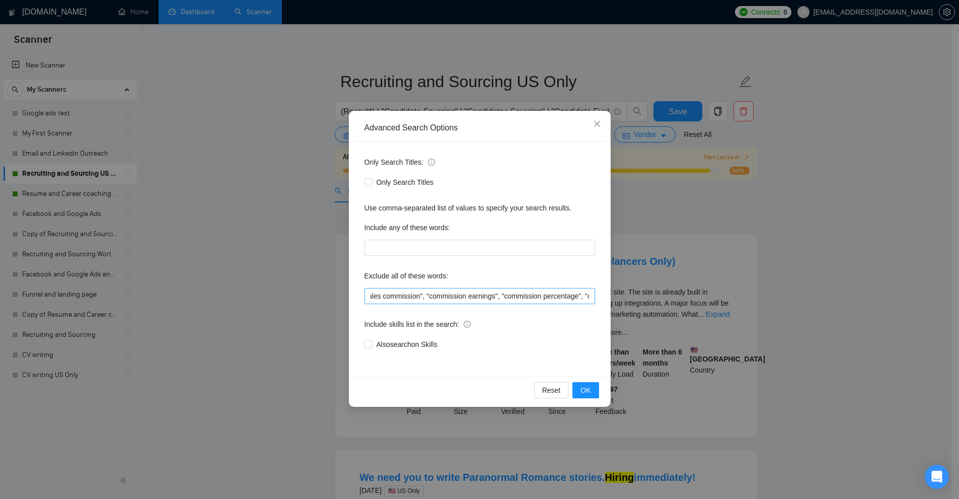
scroll to position [0, 1679]
click at [557, 299] on input ""commission-based", "commission only", "commission-only", "commission pay", "co…" at bounding box center [479, 296] width 231 height 16
click at [119, 125] on div "Advanced Search Options Only Search Titles: Only Search Titles Use comma-separa…" at bounding box center [479, 249] width 959 height 499
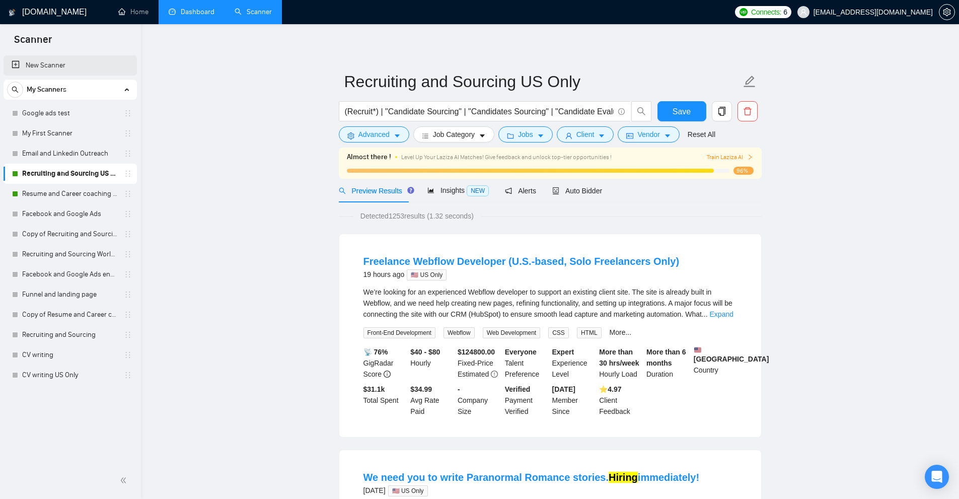
click at [85, 60] on link "New Scanner" at bounding box center [70, 65] width 117 height 20
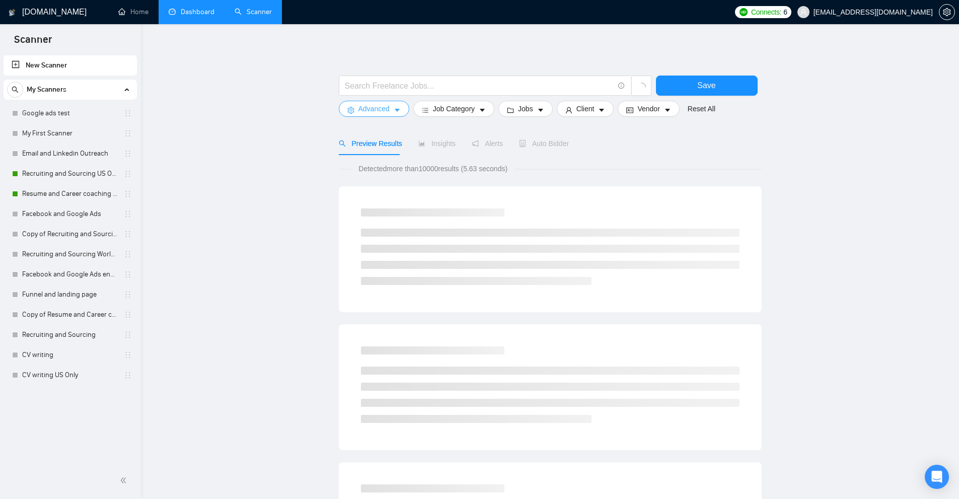
click at [385, 106] on span "Advanced" at bounding box center [373, 108] width 31 height 11
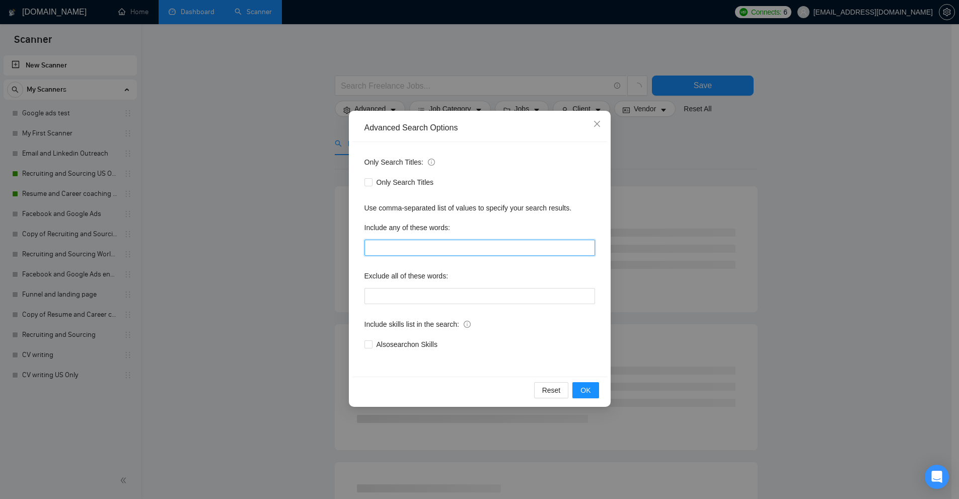
click at [424, 249] on input "text" at bounding box center [479, 248] width 231 height 16
paste input ""on-site", onsite, "on site""
click at [775, 240] on div "Advanced Search Options Only Search Titles: Only Search Titles Use comma-separa…" at bounding box center [479, 249] width 959 height 499
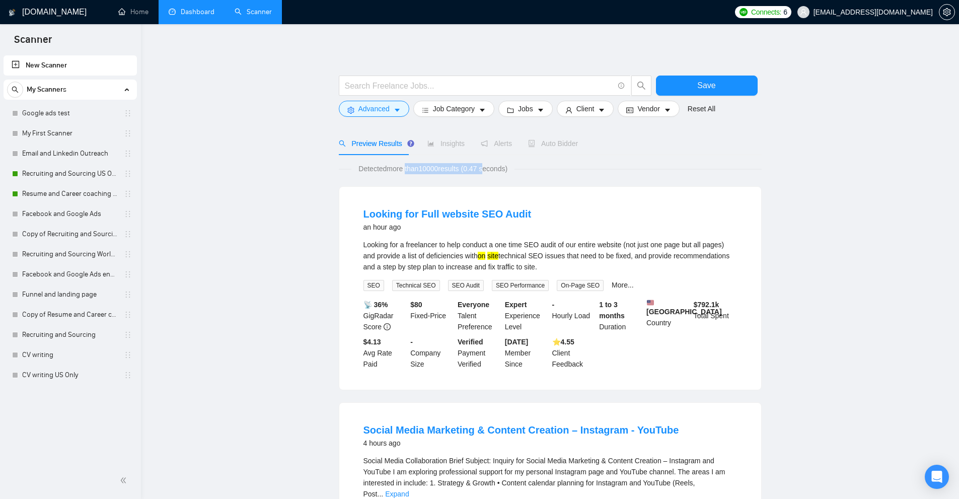
drag, startPoint x: 409, startPoint y: 171, endPoint x: 528, endPoint y: 176, distance: 119.4
click at [493, 169] on span "Detected more than 10000 results (0.47 seconds)" at bounding box center [432, 168] width 163 height 11
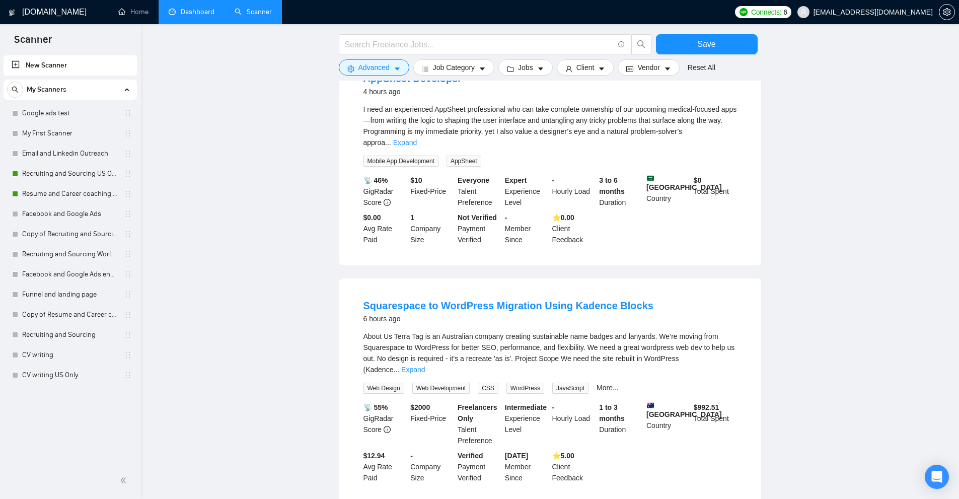
scroll to position [654, 0]
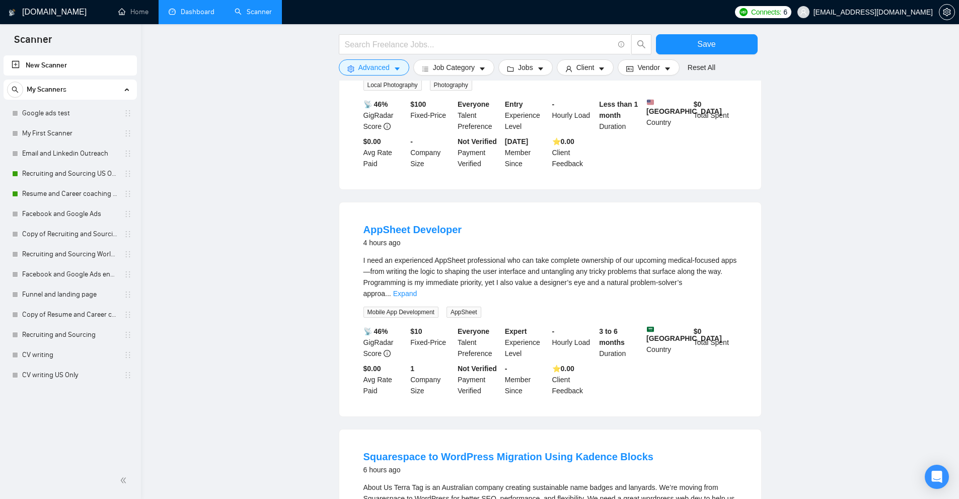
click at [721, 266] on div "I need an experienced AppSheet professional who can take complete ownership of …" at bounding box center [550, 277] width 374 height 44
click at [417, 289] on link "Expand" at bounding box center [405, 293] width 24 height 8
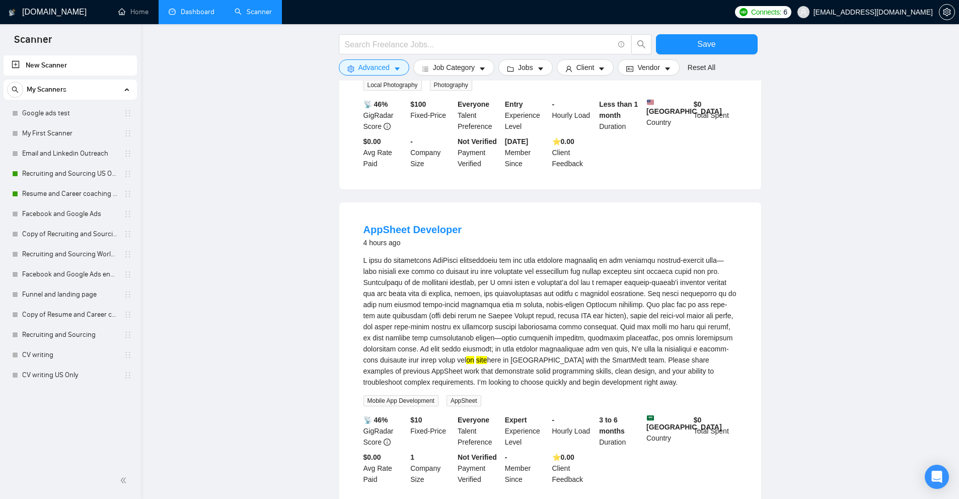
scroll to position [956, 0]
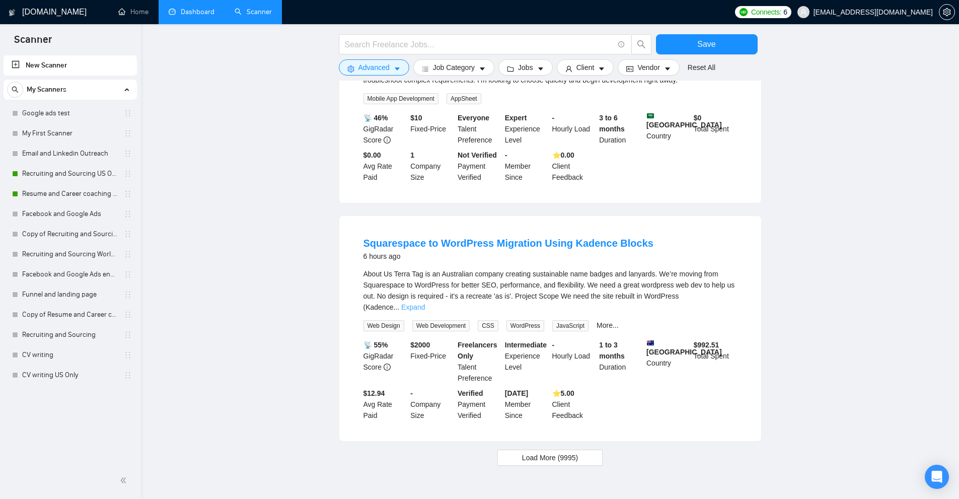
click at [425, 303] on link "Expand" at bounding box center [413, 307] width 24 height 8
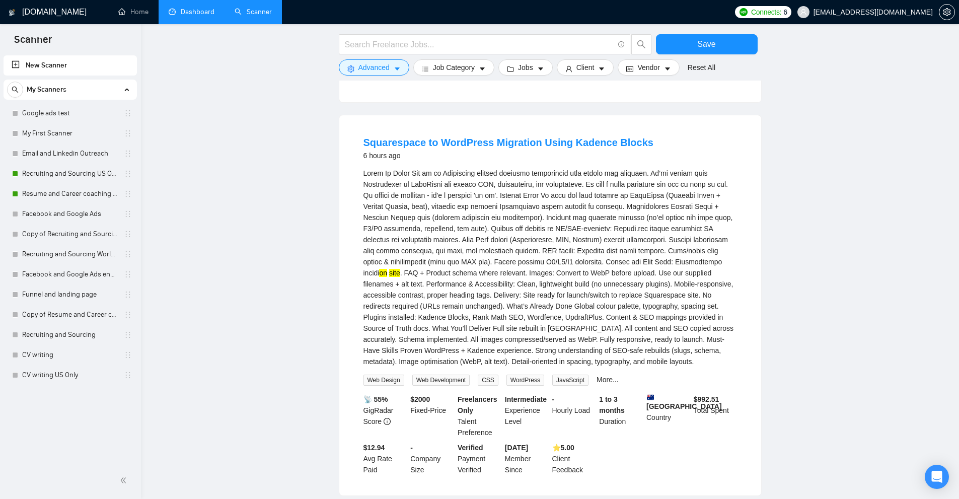
scroll to position [1145, 0]
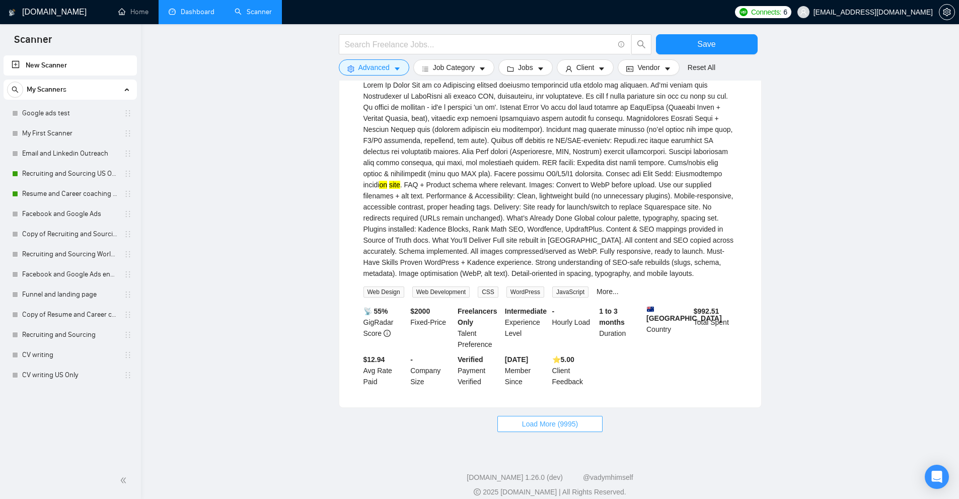
click at [528, 418] on span "Load More (9995)" at bounding box center [550, 423] width 56 height 11
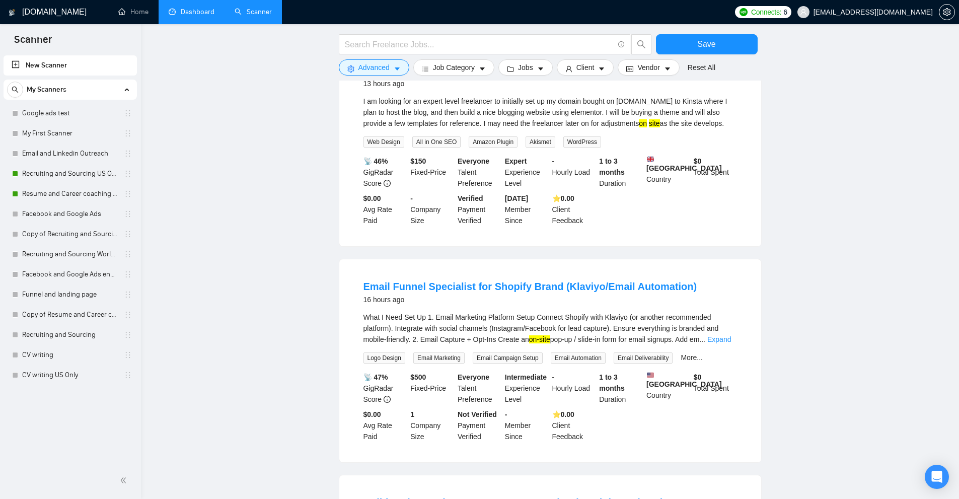
scroll to position [2001, 0]
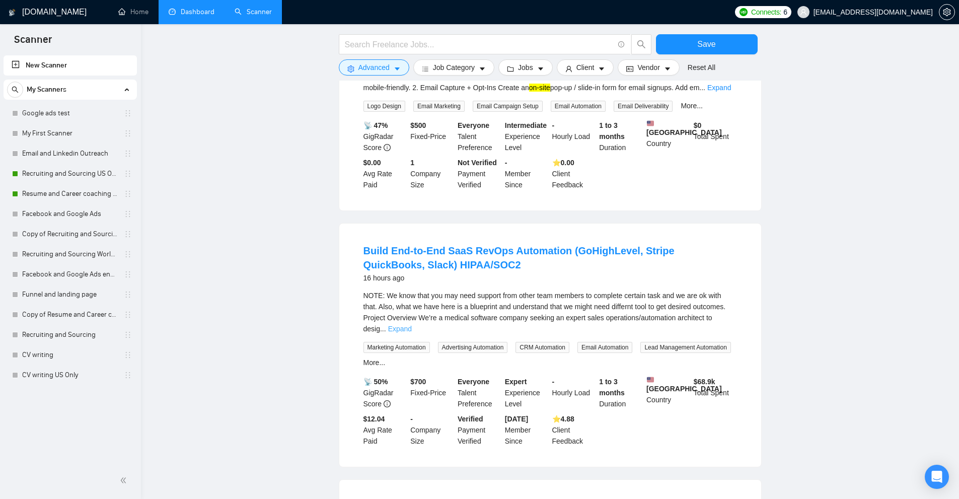
click at [412, 325] on link "Expand" at bounding box center [400, 329] width 24 height 8
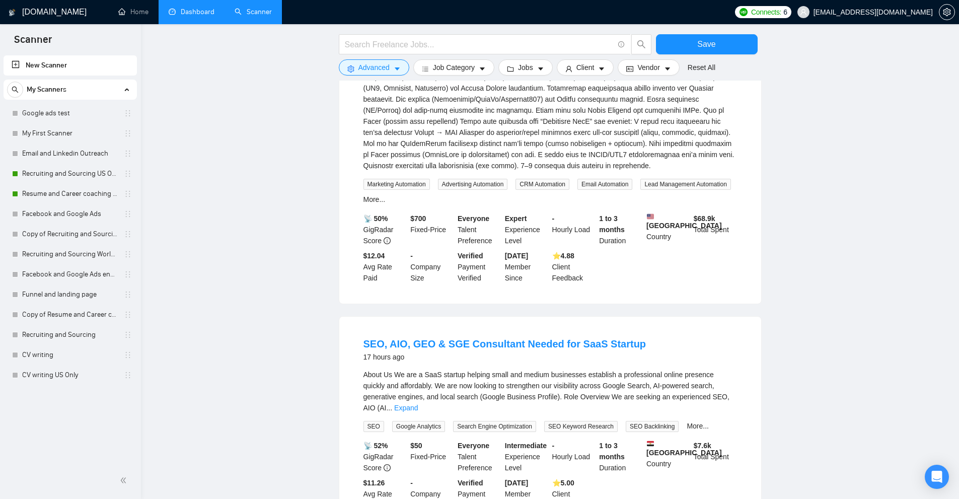
scroll to position [2915, 0]
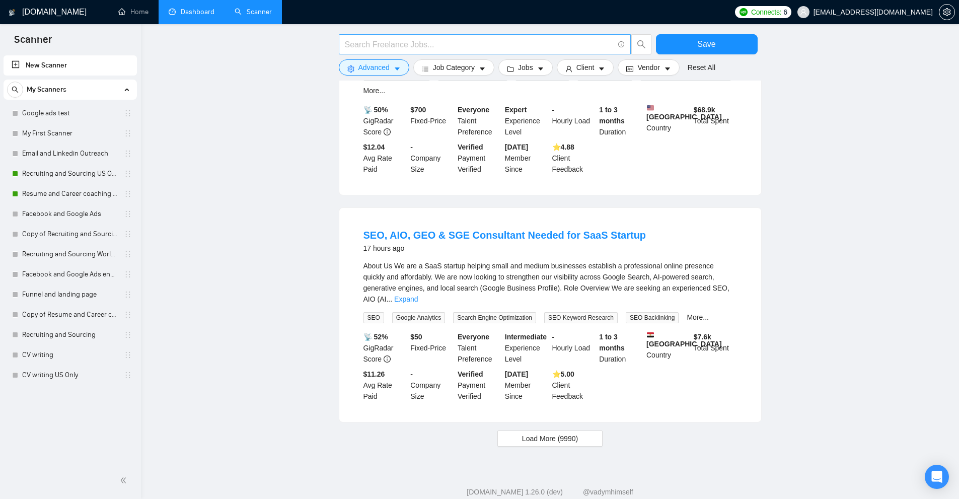
click at [480, 49] on input "text" at bounding box center [479, 44] width 269 height 13
click at [395, 68] on icon "caret-down" at bounding box center [397, 68] width 5 height 3
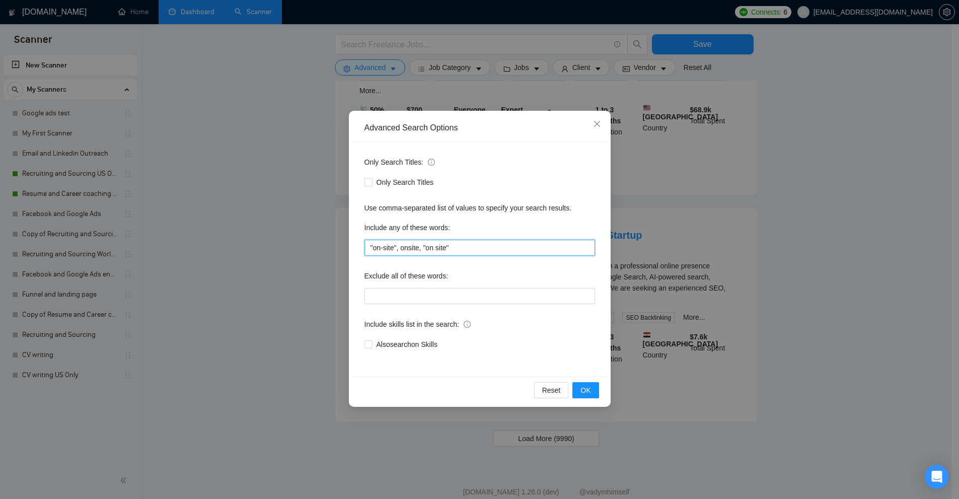
click at [499, 242] on input ""on-site", onsite, "on site"" at bounding box center [479, 248] width 231 height 16
click at [499, 245] on input ""on-site", onsite, "on site"" at bounding box center [479, 248] width 231 height 16
paste input "In person, In-person"
click at [399, 248] on input "In person, In-person" at bounding box center [479, 248] width 231 height 16
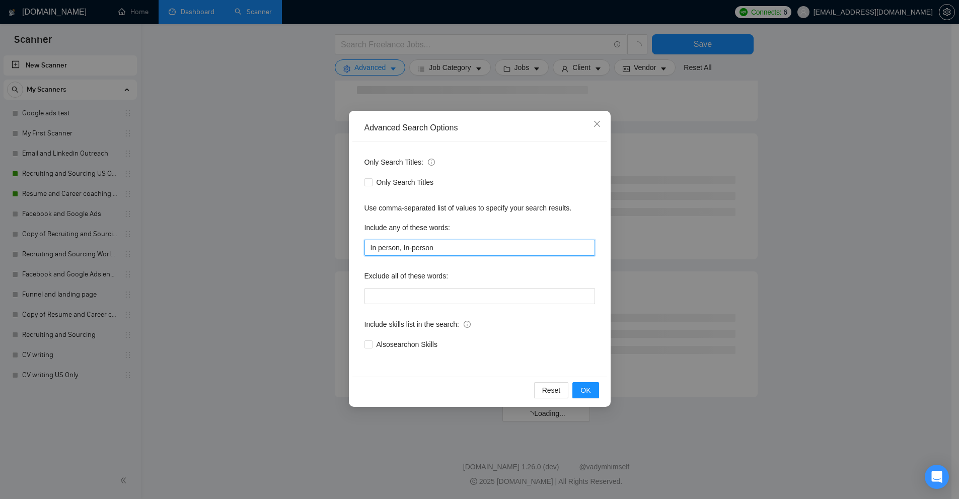
scroll to position [1156, 0]
click at [371, 245] on input "In person", In-person" at bounding box center [479, 248] width 231 height 16
type input ""In person", In-person"
click at [712, 203] on div "Advanced Search Options Only Search Titles: Only Search Titles Use comma-separa…" at bounding box center [479, 249] width 959 height 499
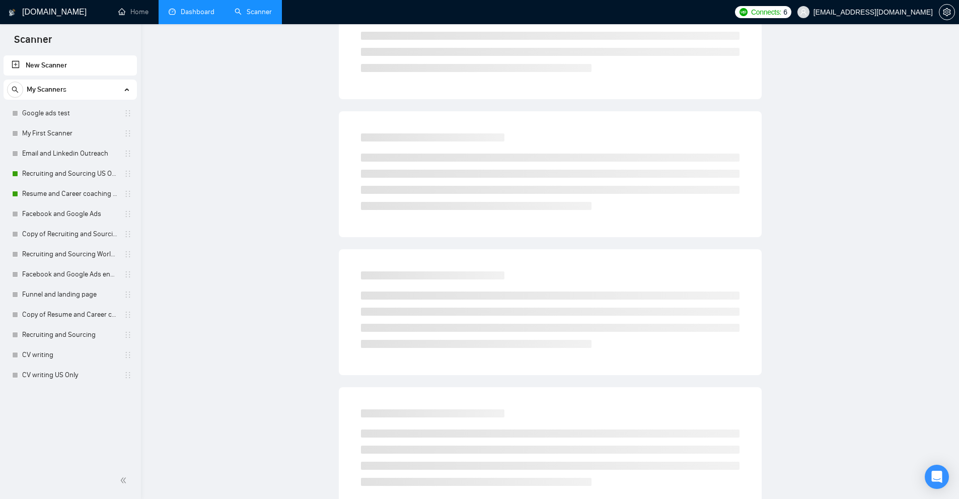
scroll to position [0, 0]
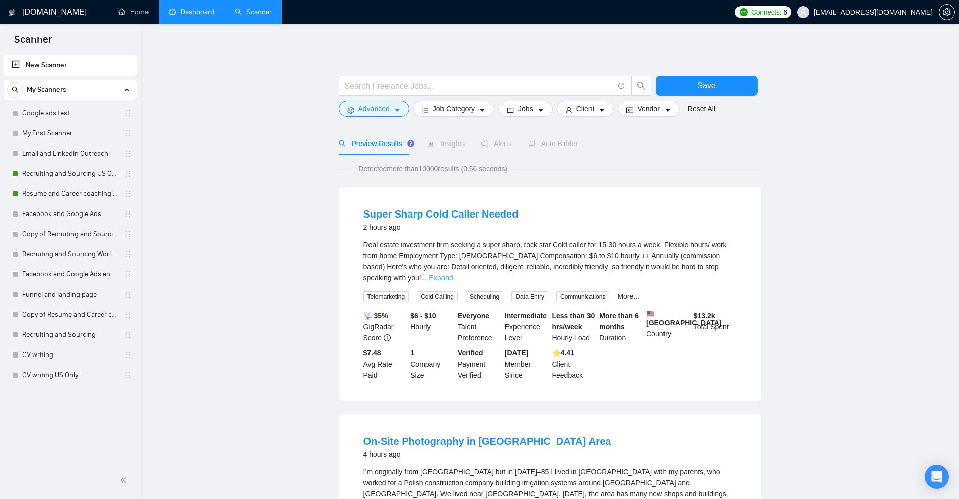
click at [453, 274] on link "Expand" at bounding box center [441, 278] width 24 height 8
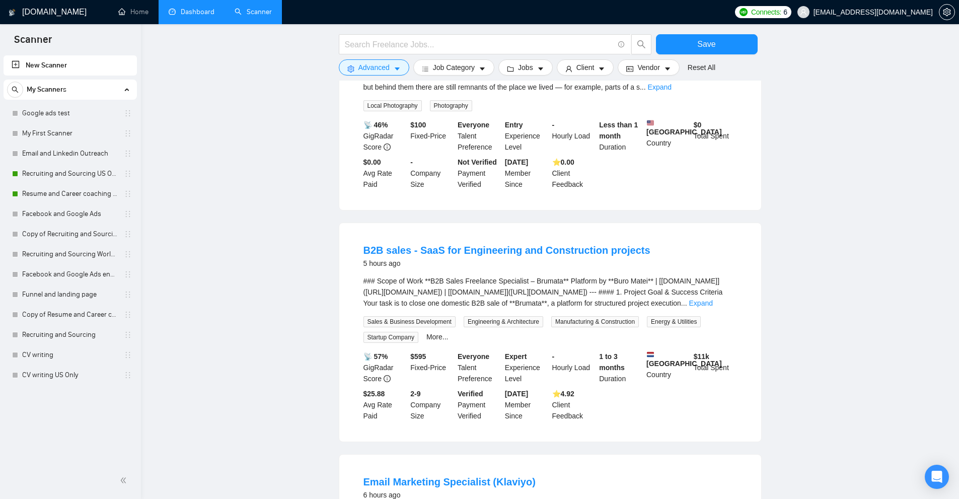
scroll to position [604, 0]
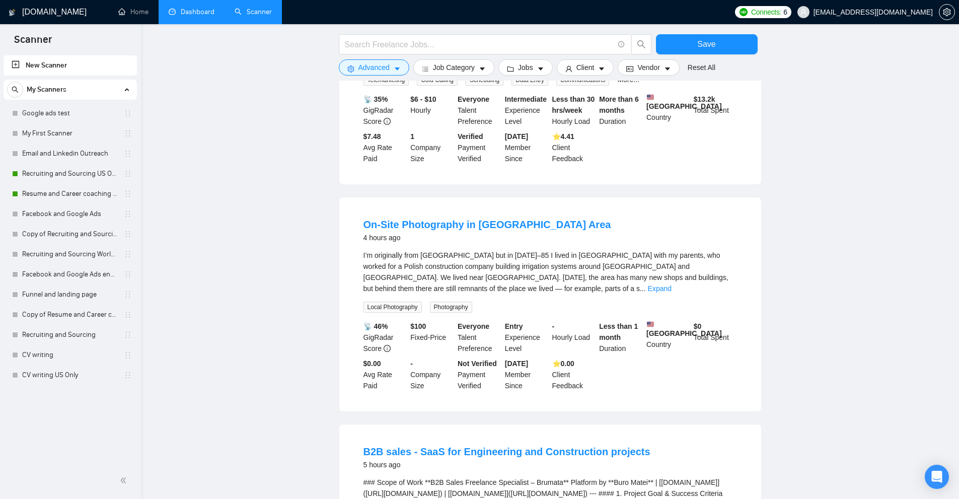
click at [716, 272] on div "I’m originally from [GEOGRAPHIC_DATA] but in [DATE]–85 I lived in [GEOGRAPHIC_D…" at bounding box center [550, 272] width 374 height 44
click at [671, 285] on link "Expand" at bounding box center [660, 288] width 24 height 8
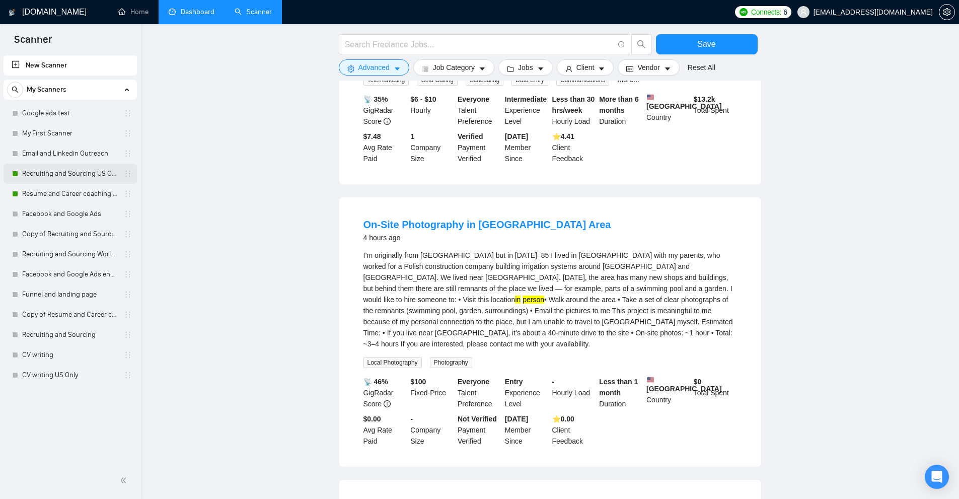
click at [45, 175] on link "Recruiting and Sourcing US Only" at bounding box center [70, 174] width 96 height 20
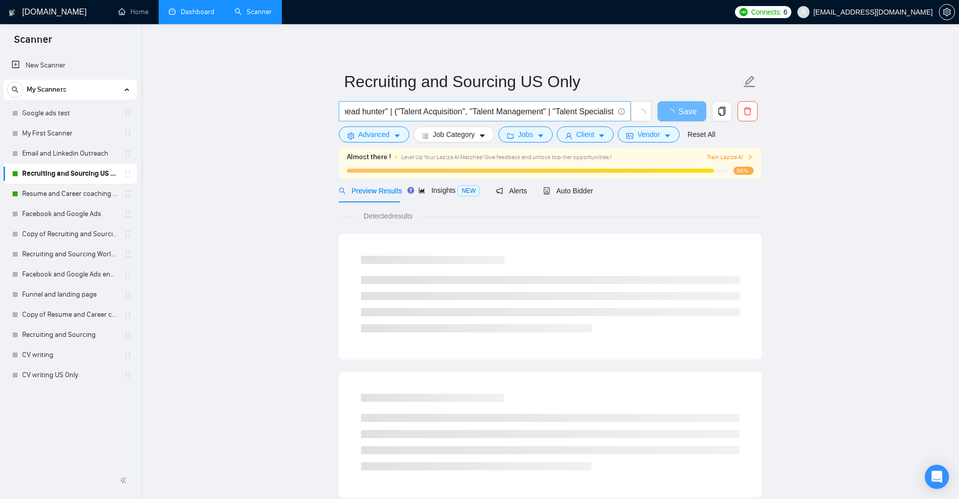
scroll to position [0, 682]
click at [80, 191] on link "Resume and Career coaching US Only" at bounding box center [70, 194] width 96 height 20
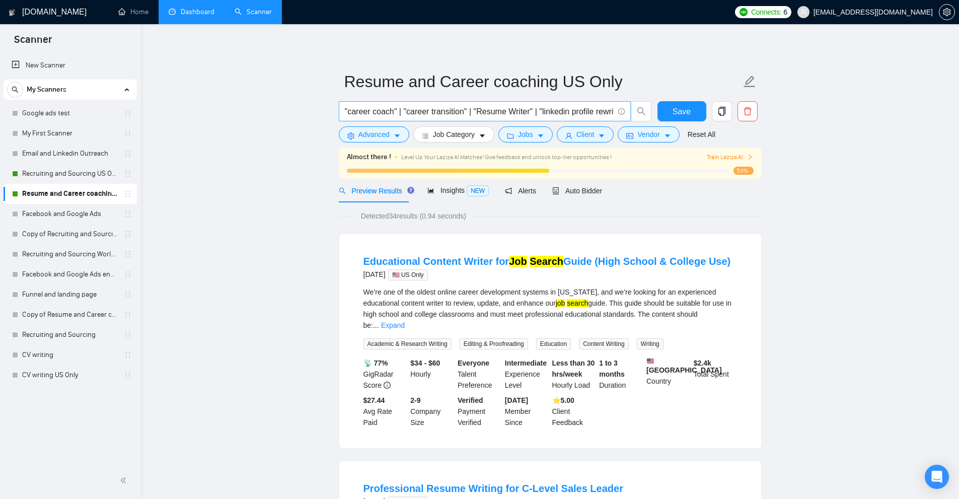
scroll to position [0, 344]
click at [457, 111] on input ""career coach" | "career transition" | "Resume Writer" | "linkedin profile rewr…" at bounding box center [479, 111] width 269 height 13
click at [503, 113] on input ""career coach" | "career transition" | "Resume Writer" | "linkedin profile rewr…" at bounding box center [479, 111] width 269 height 13
click at [55, 374] on link "CV writing US Only" at bounding box center [70, 375] width 96 height 20
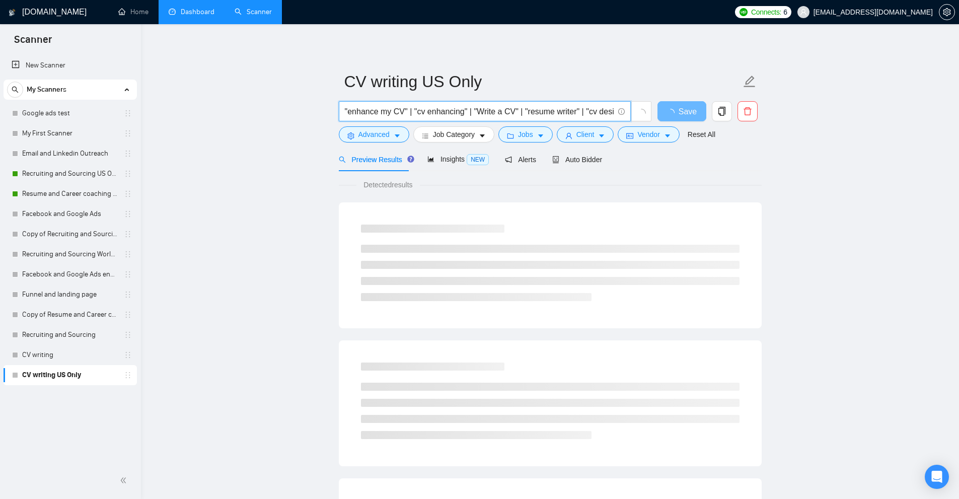
click at [433, 110] on input ""enhance my CV" | "cv enhancing" | "Write a CV" | "resume writer" | "cv design"…" at bounding box center [479, 111] width 269 height 13
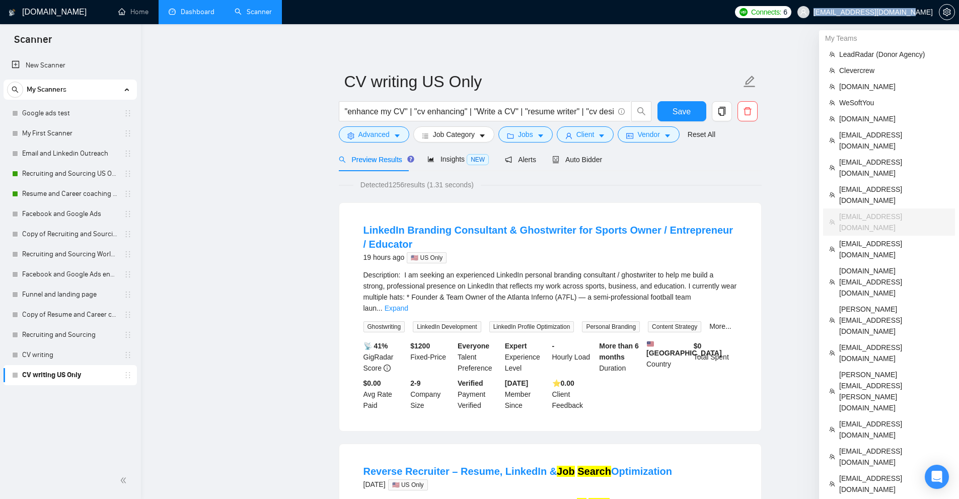
copy span "[EMAIL_ADDRESS][DOMAIN_NAME]"
drag, startPoint x: 847, startPoint y: 13, endPoint x: 932, endPoint y: 15, distance: 85.6
click at [932, 15] on span "[EMAIL_ADDRESS][DOMAIN_NAME]" at bounding box center [864, 12] width 147 height 32
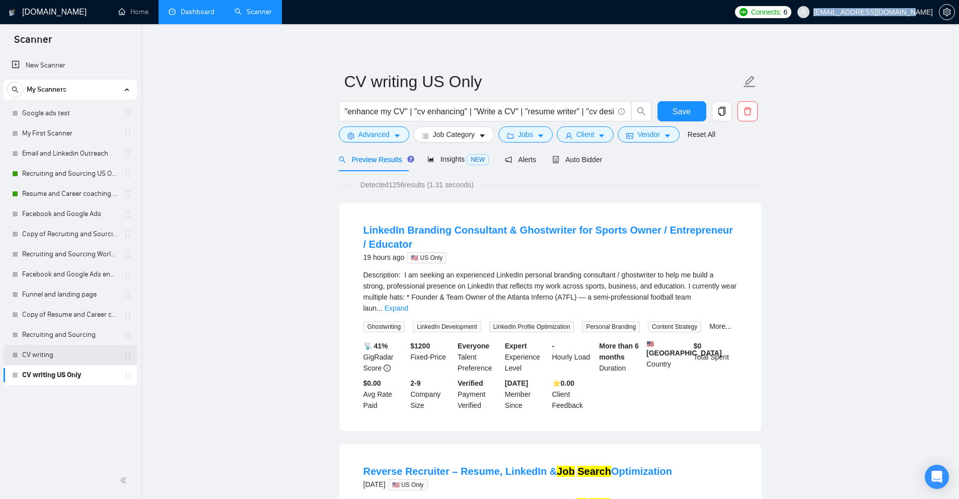
click at [49, 355] on link "CV writing" at bounding box center [70, 355] width 96 height 20
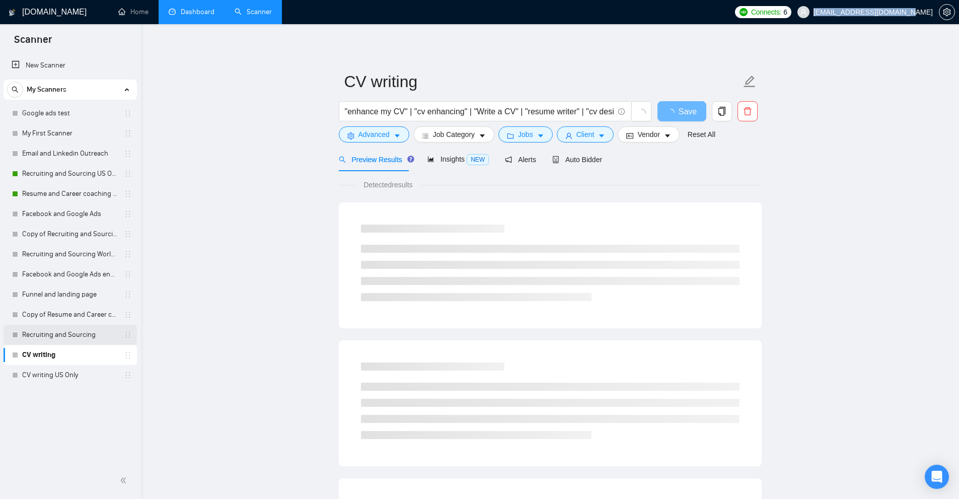
click at [50, 337] on link "Recruiting and Sourcing" at bounding box center [70, 335] width 96 height 20
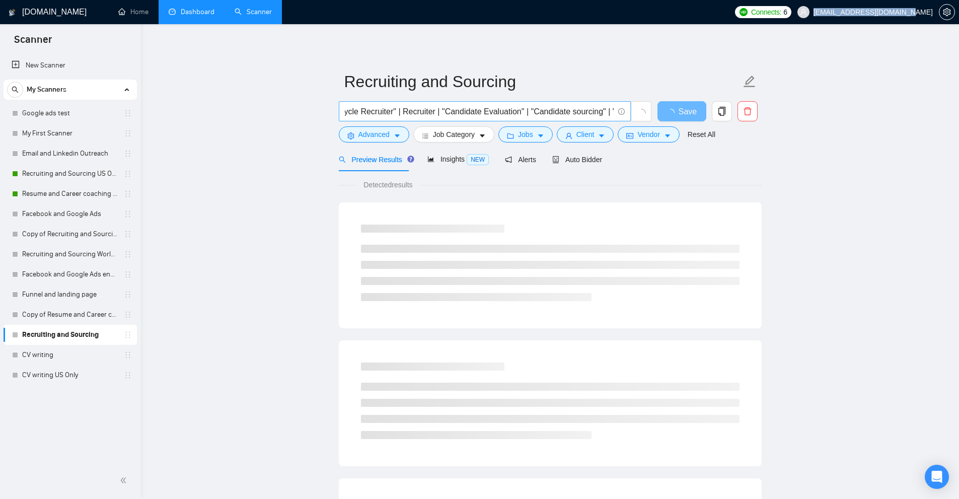
scroll to position [0, 755]
click at [74, 318] on link "Copy of Resume and Career coaching" at bounding box center [70, 315] width 96 height 20
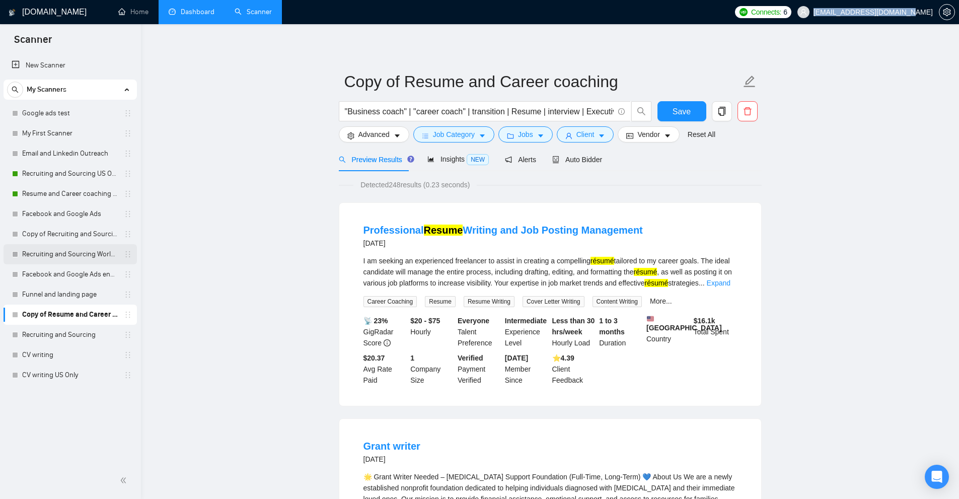
click at [50, 257] on link "Recruiting and Sourcing Worldwide" at bounding box center [70, 254] width 96 height 20
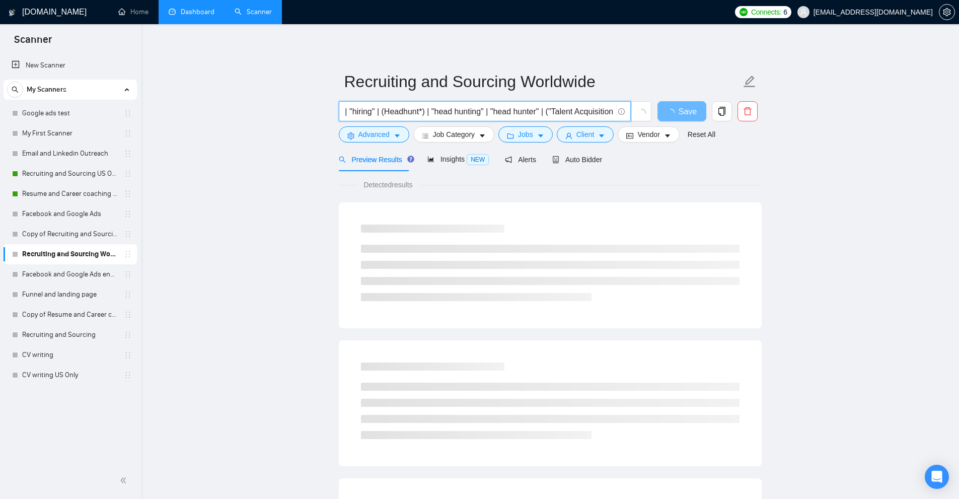
scroll to position [0, 682]
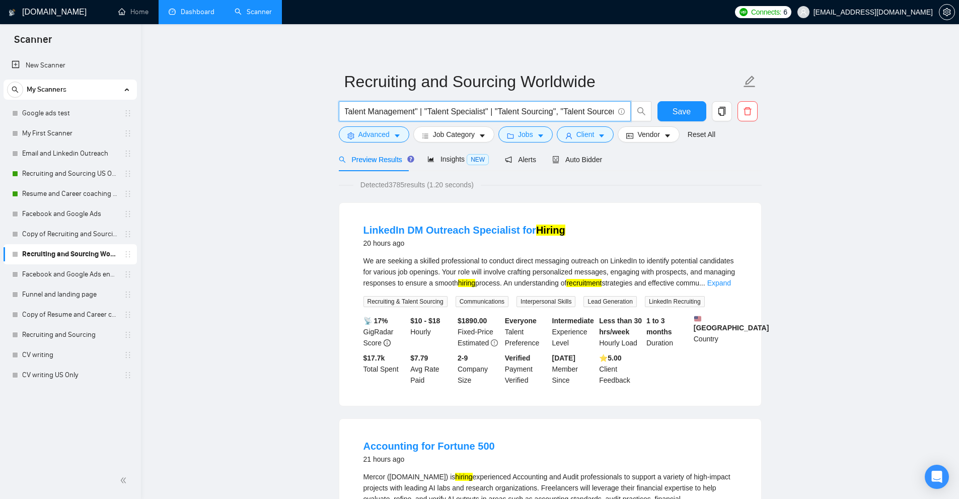
click at [55, 245] on link "Recruiting and Sourcing Worldwide" at bounding box center [70, 254] width 96 height 20
click at [56, 234] on link "Copy of Recruiting and Sourcing" at bounding box center [70, 234] width 96 height 20
